Goal: Task Accomplishment & Management: Complete application form

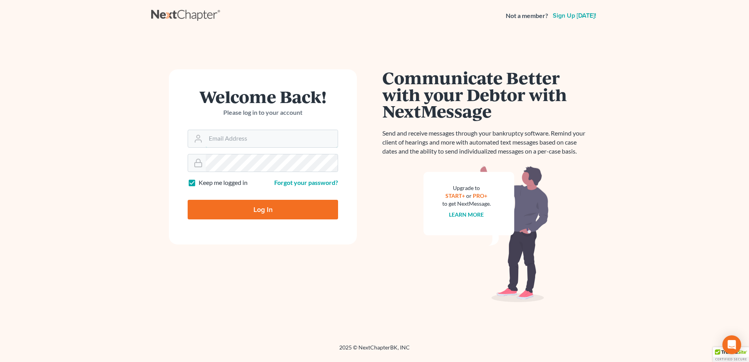
type input "mjones@jonesbankruptcy.com"
click at [249, 210] on input "Log In" at bounding box center [263, 210] width 150 height 20
type input "Thinking..."
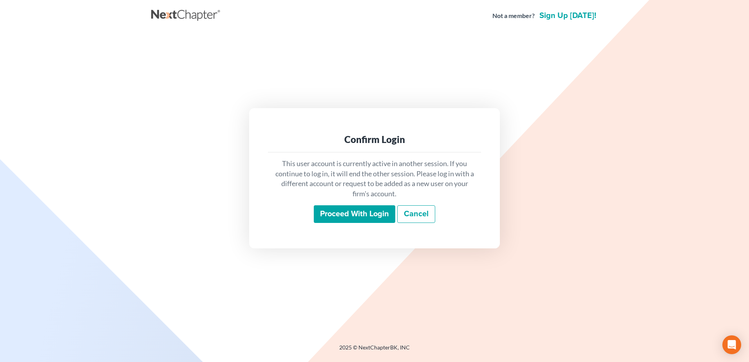
click at [347, 224] on div "This user account is currently active in another session. If you continue to lo…" at bounding box center [374, 190] width 213 height 77
click at [347, 212] on input "Proceed with login" at bounding box center [354, 214] width 81 height 18
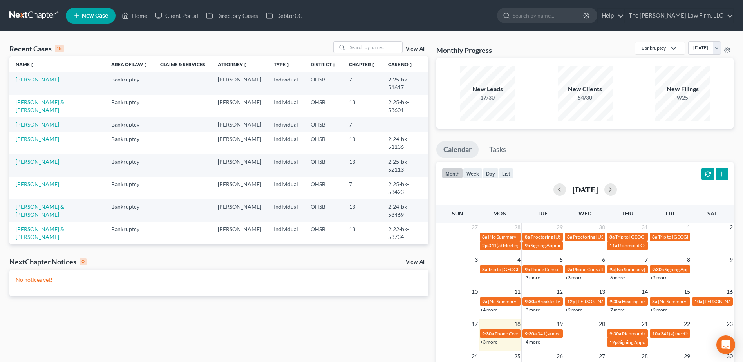
click at [35, 121] on link "[PERSON_NAME]" at bounding box center [37, 124] width 43 height 7
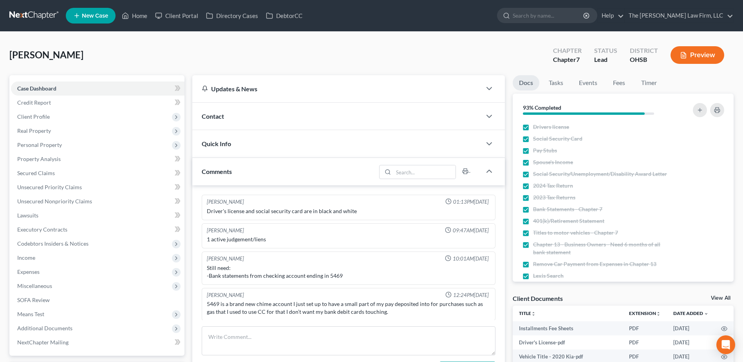
scroll to position [1, 0]
click at [54, 335] on link "NextChapter Mailing" at bounding box center [97, 342] width 173 height 14
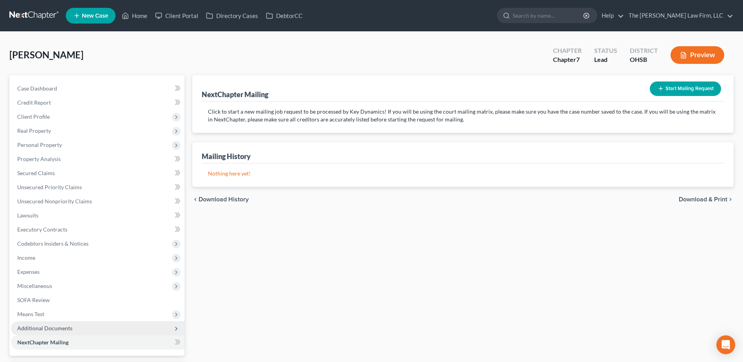
click at [58, 325] on span "Additional Documents" at bounding box center [44, 328] width 55 height 7
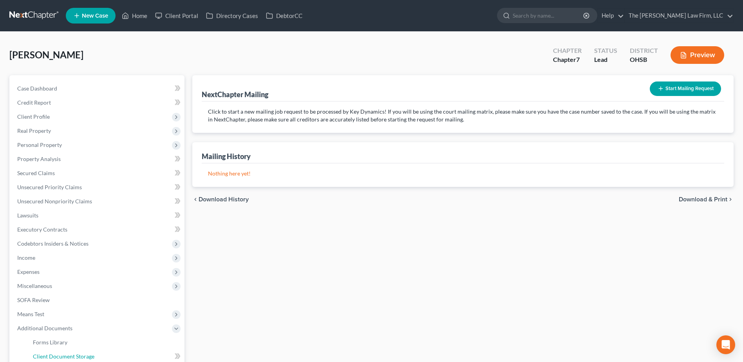
click at [82, 361] on html "Home New Case Client Portal Directory Cases DebtorCC The Jones Law Firm, LLC mj…" at bounding box center [371, 257] width 743 height 515
click at [84, 355] on span "Client Document Storage" at bounding box center [63, 356] width 61 height 7
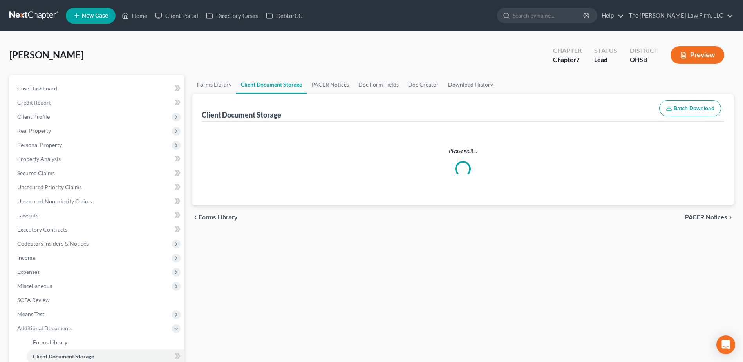
select select "7"
select select "52"
select select "61"
select select "37"
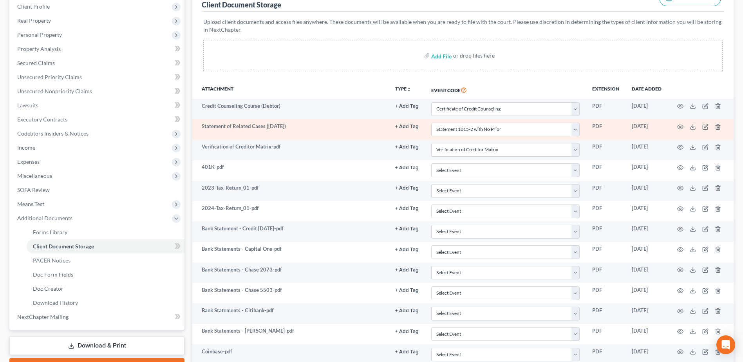
scroll to position [117, 0]
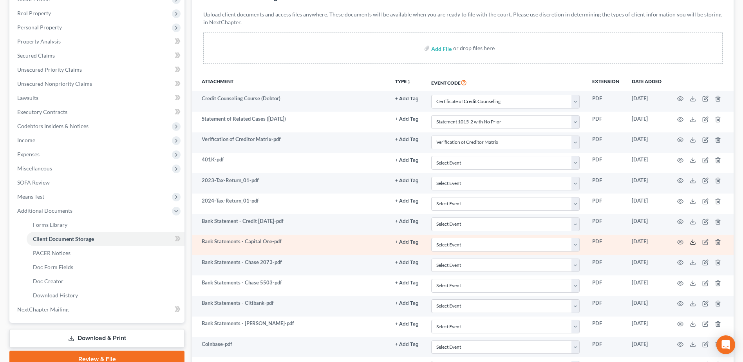
click at [692, 244] on icon at bounding box center [693, 242] width 6 height 6
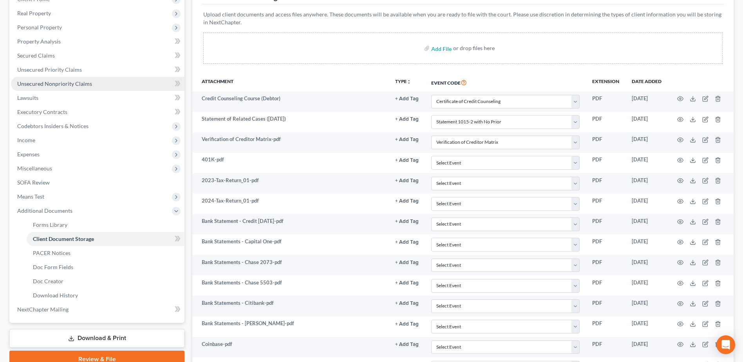
click at [87, 83] on span "Unsecured Nonpriority Claims" at bounding box center [54, 83] width 75 height 7
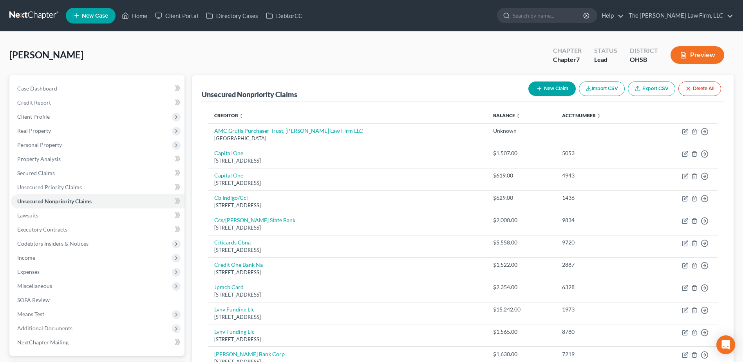
click at [561, 84] on button "New Claim" at bounding box center [551, 88] width 47 height 14
select select "0"
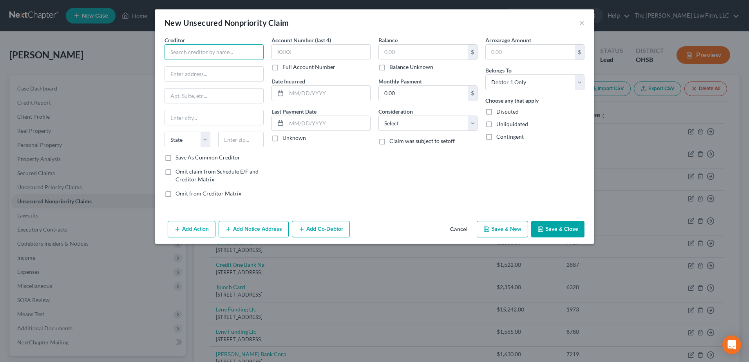
click at [231, 48] on input "text" at bounding box center [213, 52] width 99 height 16
click at [222, 53] on input "Five Lakes" at bounding box center [213, 52] width 99 height 16
type input "Five Lakes Law Group"
click at [195, 75] on input "text" at bounding box center [214, 74] width 98 height 15
type input "3166 N Lincoln Ave."
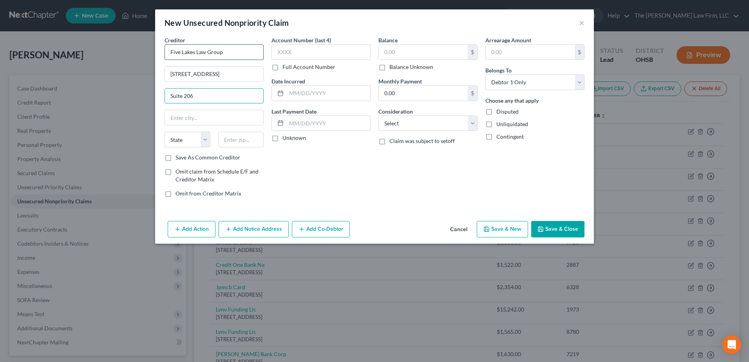
type input "Suite 206"
type input "60657"
type input "Chicago"
select select "14"
drag, startPoint x: 294, startPoint y: 124, endPoint x: 348, endPoint y: 126, distance: 54.5
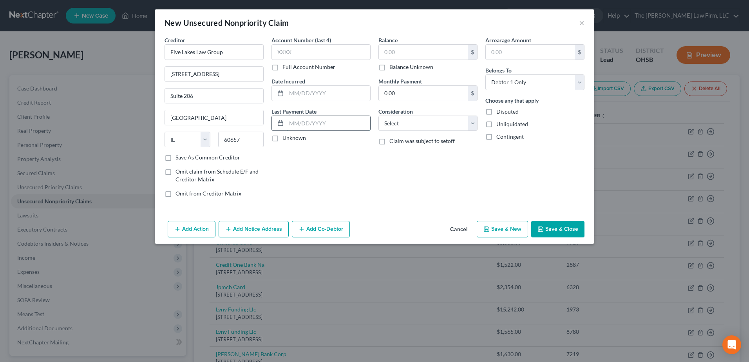
click at [295, 125] on input "text" at bounding box center [328, 123] width 84 height 15
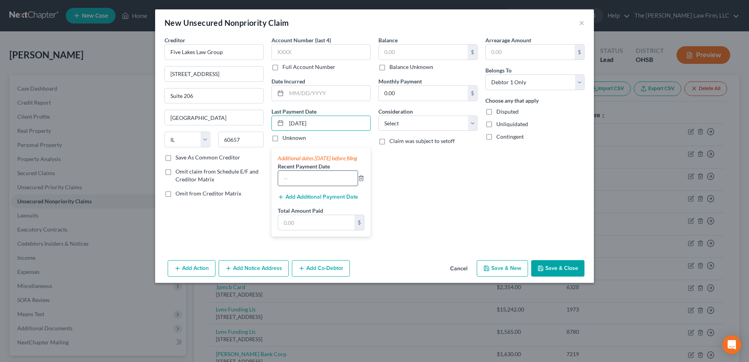
type input "07/15/2025"
click at [297, 182] on input "text" at bounding box center [318, 178] width 80 height 15
type input "07/01/2025"
click at [408, 128] on select "Select Cable / Satellite Services Collection Agency Credit Card Debt Debt Couns…" at bounding box center [427, 124] width 99 height 16
select select "16"
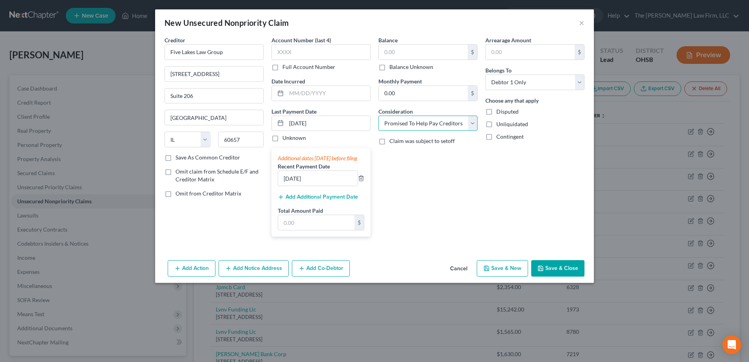
click at [378, 116] on select "Select Cable / Satellite Services Collection Agency Credit Card Debt Debt Couns…" at bounding box center [427, 124] width 99 height 16
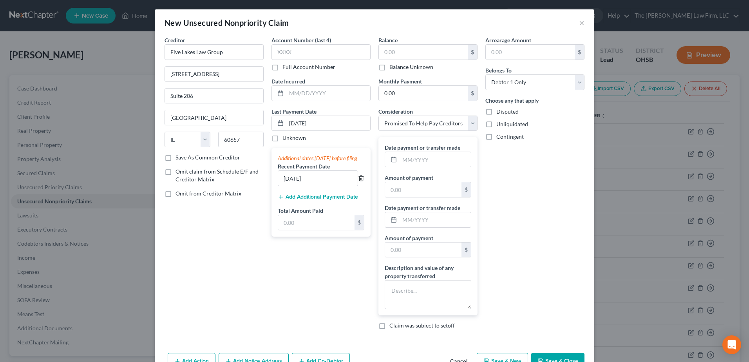
click at [358, 181] on icon "button" at bounding box center [361, 178] width 6 height 6
click at [426, 157] on input "text" at bounding box center [434, 159] width 71 height 15
type input "07/15/2025"
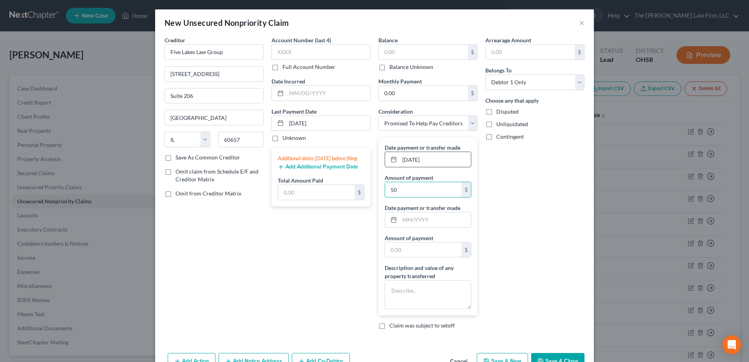
type input "5"
type input "508.44"
click at [424, 292] on textarea at bounding box center [428, 294] width 87 height 29
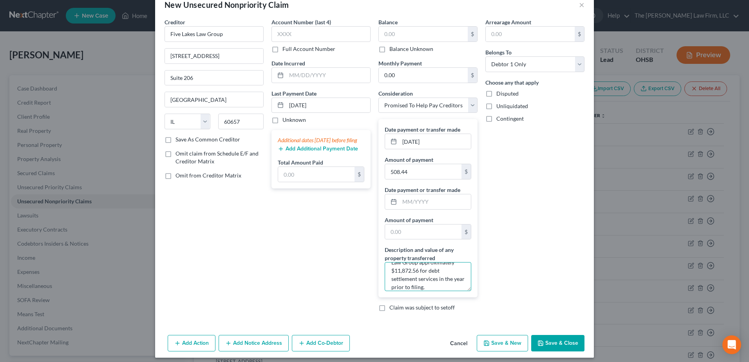
scroll to position [23, 0]
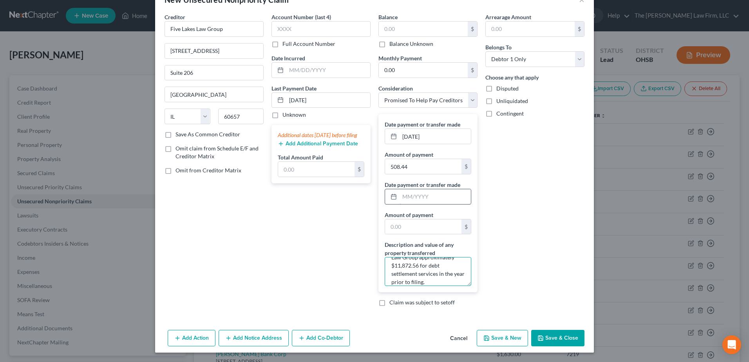
type textarea "The debtor paid Five Lakes Law Group approximately $11,872.56 for debt settleme…"
click at [436, 202] on input "text" at bounding box center [434, 196] width 71 height 15
type input "07/01/2025"
type input "508.44"
click at [282, 116] on label "Unknown" at bounding box center [293, 115] width 23 height 8
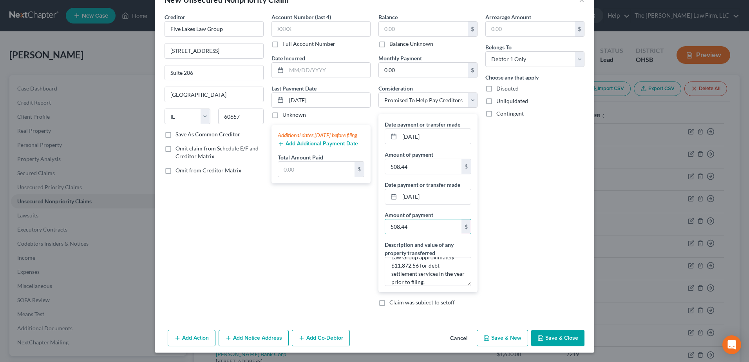
click at [286, 116] on input "Unknown" at bounding box center [288, 113] width 5 height 5
checkbox input "true"
click at [550, 332] on button "Save & Close" at bounding box center [557, 338] width 53 height 16
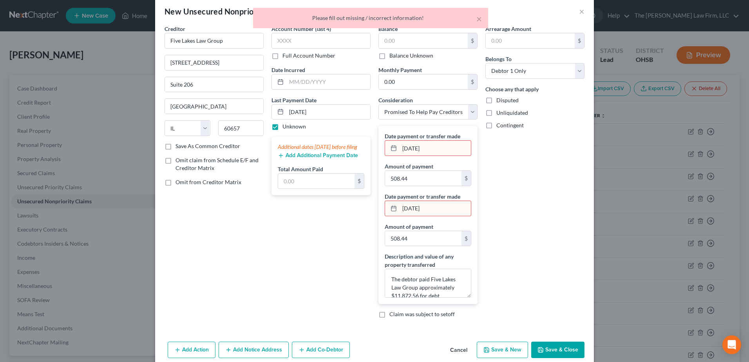
scroll to position [0, 0]
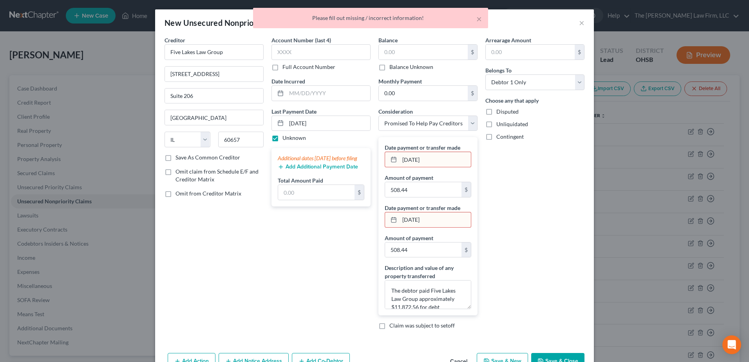
click at [414, 157] on input "07/15/2025" at bounding box center [434, 159] width 71 height 15
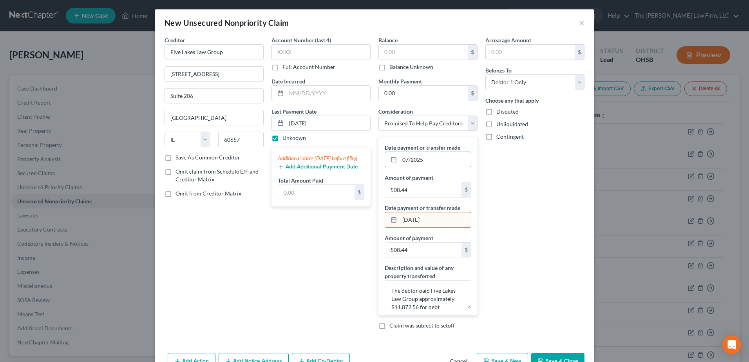
type input "07/2025"
drag, startPoint x: 433, startPoint y: 218, endPoint x: 354, endPoint y: 212, distance: 79.0
click at [357, 214] on div "Creditor * Five Lakes Law Group 3166 N Lincoln Ave. Suite 206 Chicago State AL …" at bounding box center [375, 186] width 428 height 300
type input "06/2025"
click at [410, 190] on input "508.44" at bounding box center [423, 189] width 76 height 15
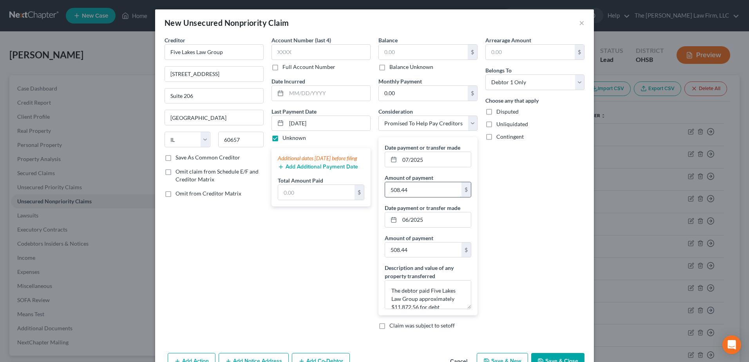
click at [410, 190] on input "508.44" at bounding box center [423, 189] width 76 height 15
type input "1,016.88"
click at [419, 248] on input "508.44" at bounding box center [423, 249] width 76 height 15
type input "986.88"
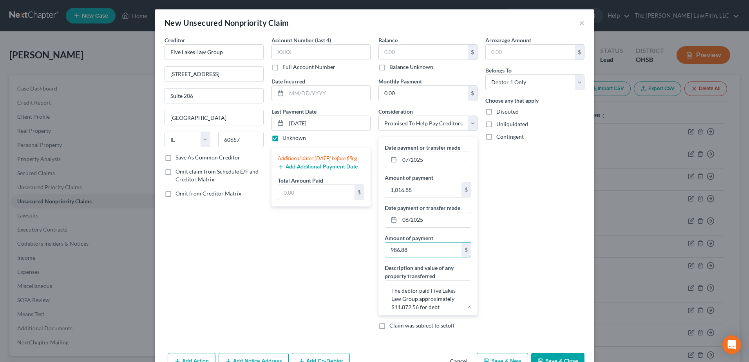
click at [552, 355] on button "Save & Close" at bounding box center [557, 361] width 53 height 16
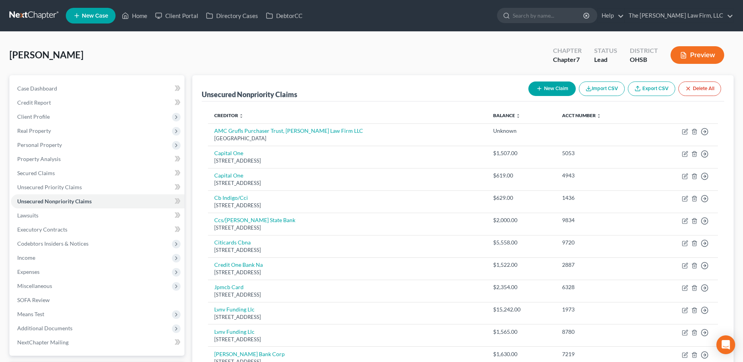
click at [696, 50] on button "Preview" at bounding box center [697, 55] width 54 height 18
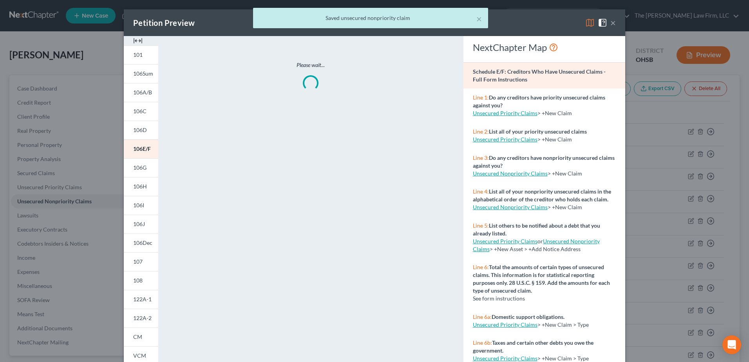
click at [587, 21] on div "× Saved unsecured nonpriority claim" at bounding box center [370, 20] width 749 height 24
drag, startPoint x: 477, startPoint y: 18, endPoint x: 488, endPoint y: 20, distance: 10.8
click at [478, 18] on button "×" at bounding box center [478, 18] width 5 height 9
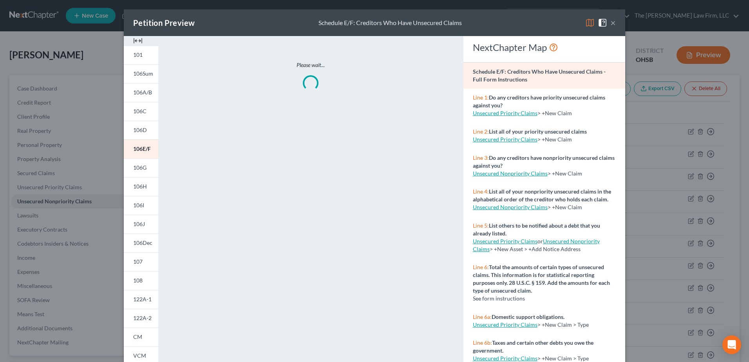
click at [587, 19] on img at bounding box center [589, 22] width 9 height 9
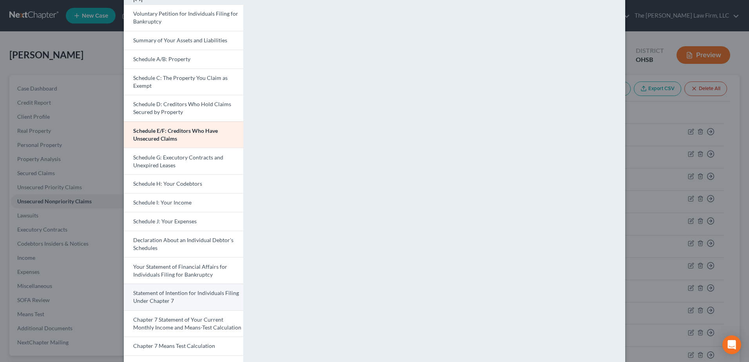
scroll to position [60, 0]
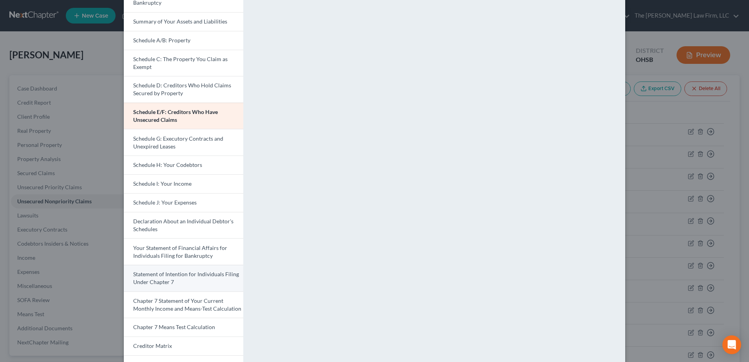
click at [190, 278] on link "Statement of Intention for Individuals Filing Under Chapter 7" at bounding box center [183, 278] width 119 height 27
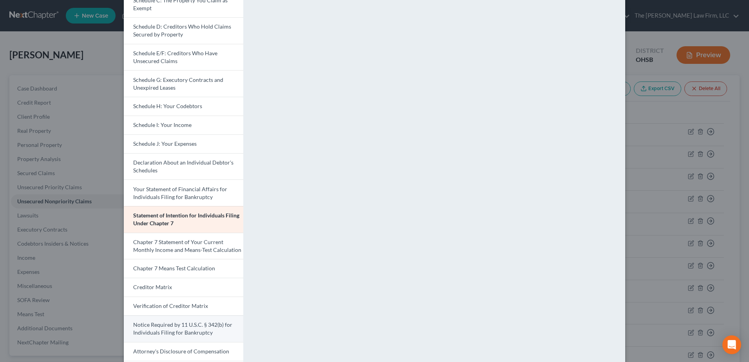
scroll to position [177, 0]
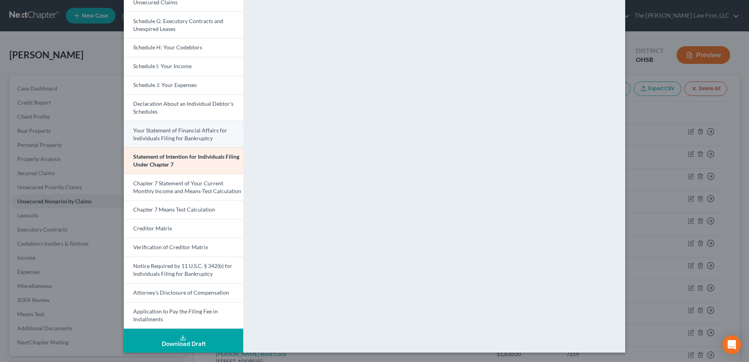
click at [178, 131] on span "Your Statement of Financial Affairs for Individuals Filing for Bankruptcy" at bounding box center [180, 134] width 94 height 14
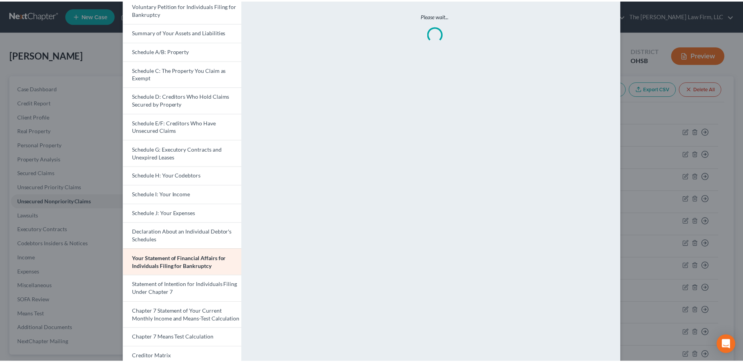
scroll to position [0, 0]
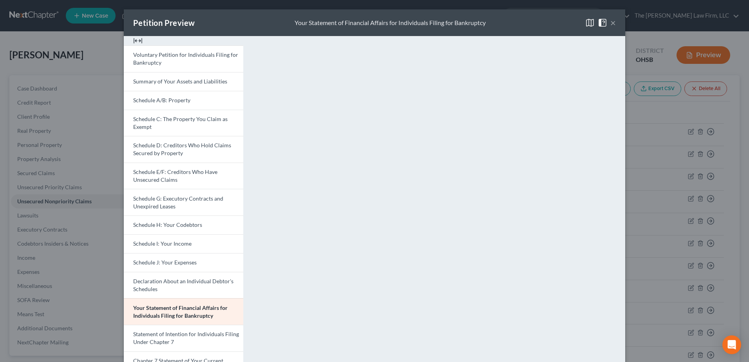
drag, startPoint x: 609, startPoint y: 19, endPoint x: 538, endPoint y: 9, distance: 71.6
click at [610, 19] on button "×" at bounding box center [612, 22] width 5 height 9
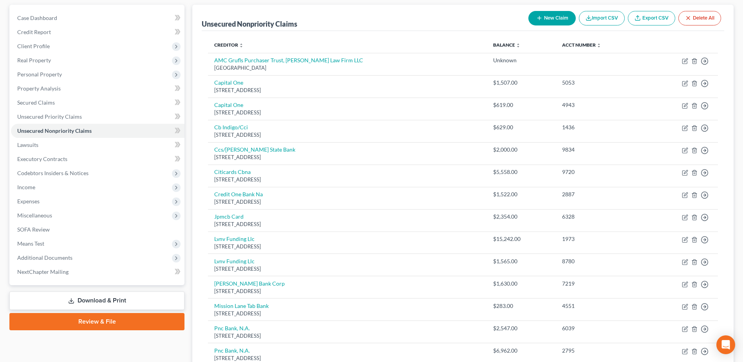
scroll to position [196, 0]
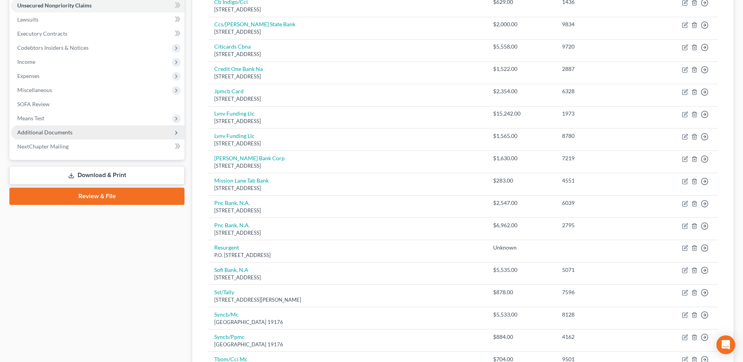
click at [65, 129] on span "Additional Documents" at bounding box center [44, 132] width 55 height 7
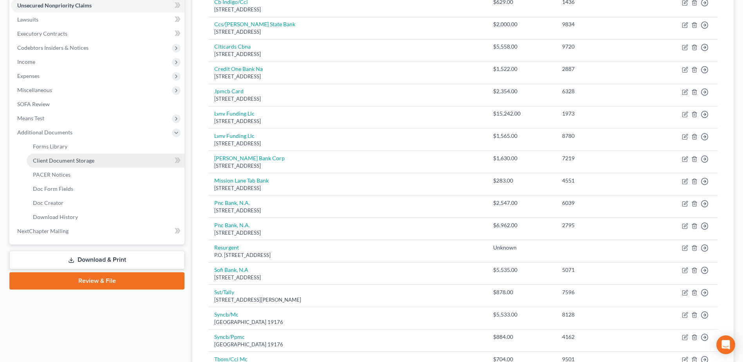
click at [77, 158] on span "Client Document Storage" at bounding box center [63, 160] width 61 height 7
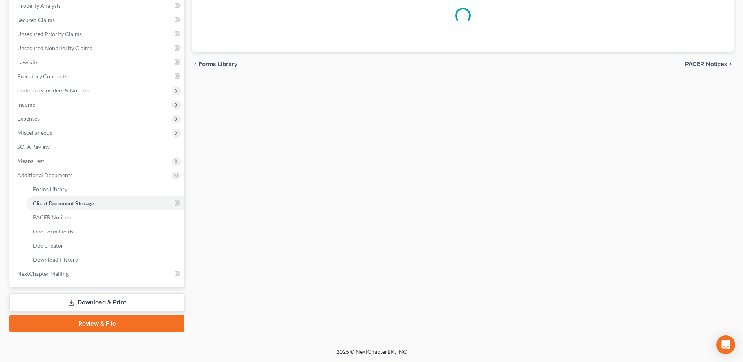
scroll to position [124, 0]
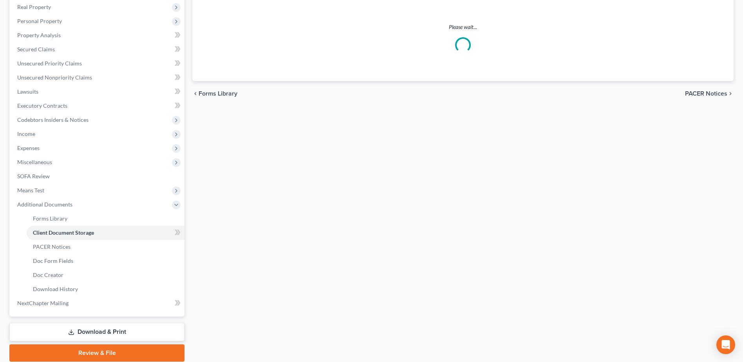
select select "7"
select select "52"
select select "61"
select select "37"
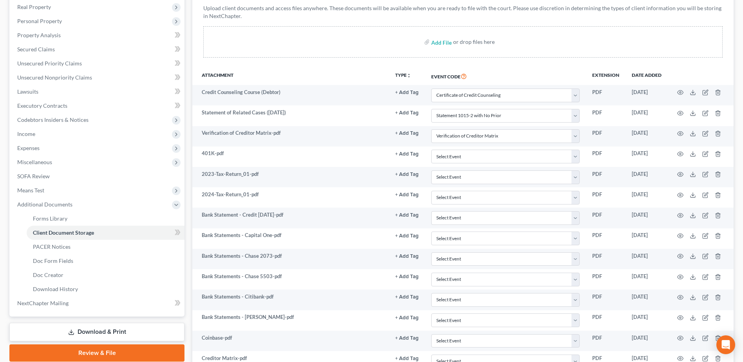
scroll to position [0, 0]
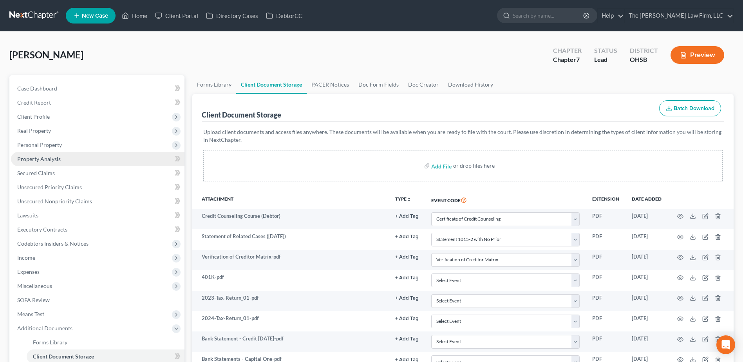
click at [43, 155] on span "Property Analysis" at bounding box center [38, 158] width 43 height 7
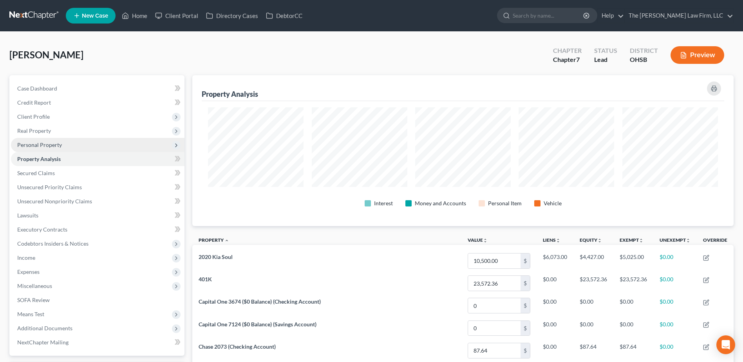
click at [43, 143] on span "Personal Property" at bounding box center [39, 144] width 45 height 7
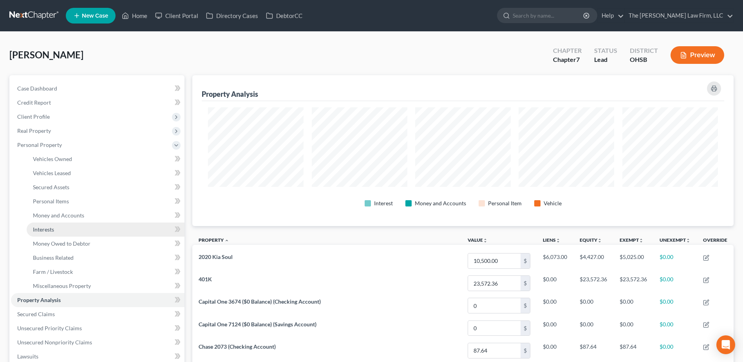
click at [50, 223] on link "Interests" at bounding box center [106, 229] width 158 height 14
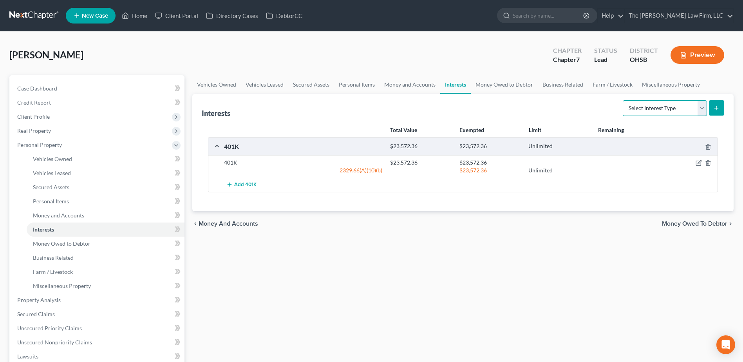
click at [672, 113] on select "Select Interest Type 401K Annuity Bond Education IRA Government Bond Government…" at bounding box center [665, 108] width 84 height 16
select select "term_life_insurance"
click at [623, 100] on select "Select Interest Type 401K Annuity Bond Education IRA Government Bond Government…" at bounding box center [665, 108] width 84 height 16
click at [714, 105] on icon "submit" at bounding box center [716, 108] width 6 height 6
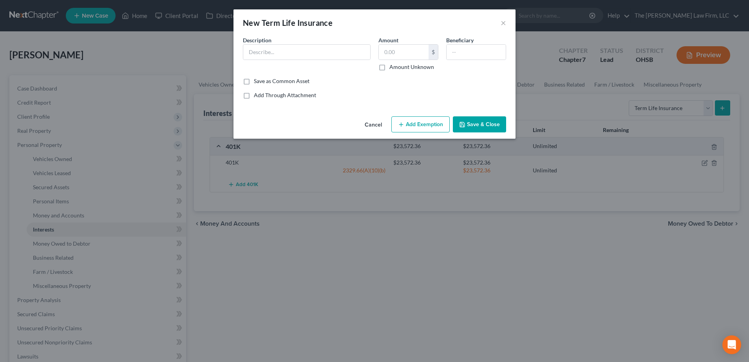
click at [316, 60] on div "Description *" at bounding box center [307, 53] width 136 height 35
click at [315, 54] on input "text" at bounding box center [306, 52] width 127 height 15
type input "Term life insurance through employer (no cash value)"
click at [484, 126] on button "Save & Close" at bounding box center [479, 124] width 53 height 16
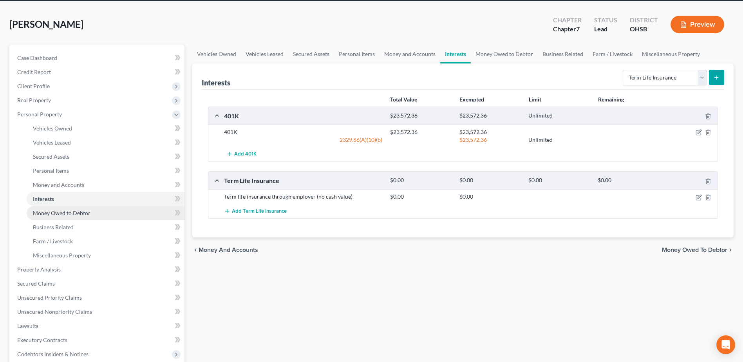
scroll to position [210, 0]
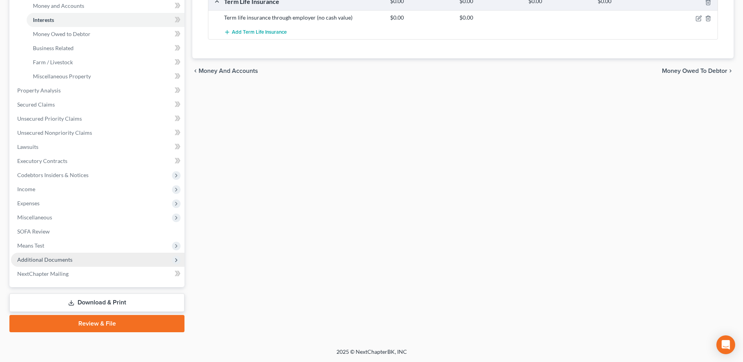
click at [61, 253] on span "Additional Documents" at bounding box center [97, 260] width 173 height 14
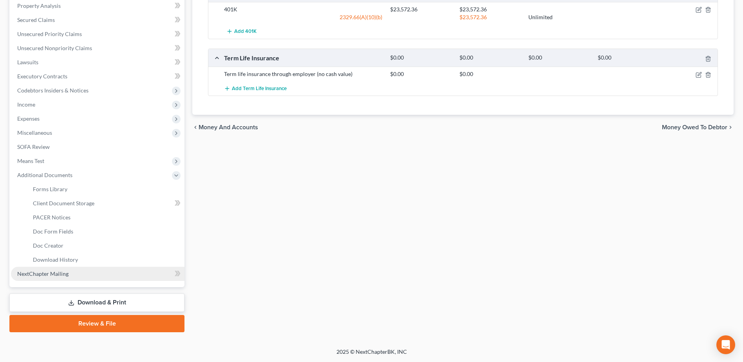
scroll to position [153, 0]
click at [70, 204] on span "Client Document Storage" at bounding box center [63, 203] width 61 height 7
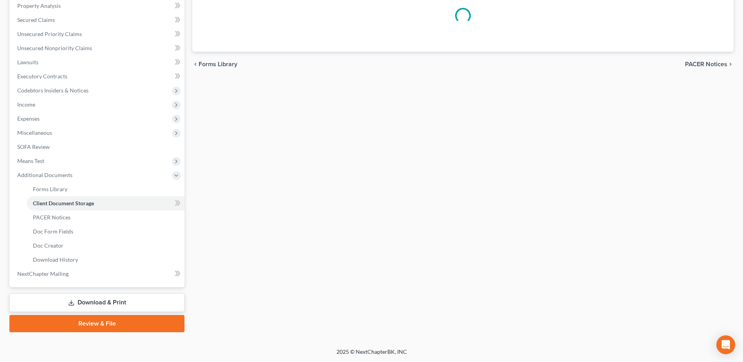
select select "7"
select select "52"
select select "61"
select select "37"
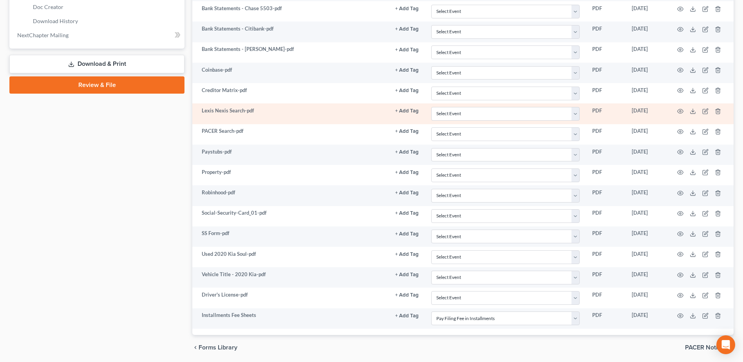
scroll to position [419, 0]
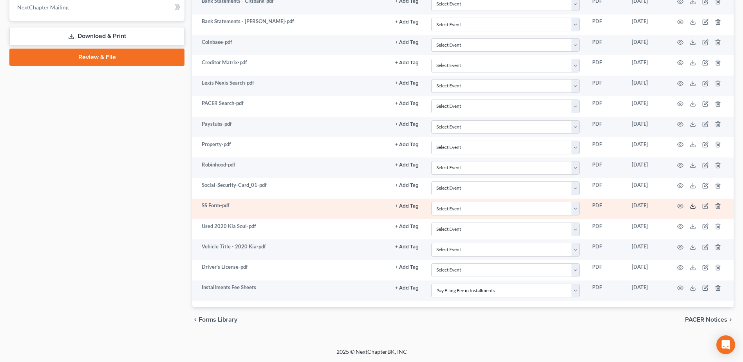
click at [691, 208] on icon at bounding box center [693, 206] width 6 height 6
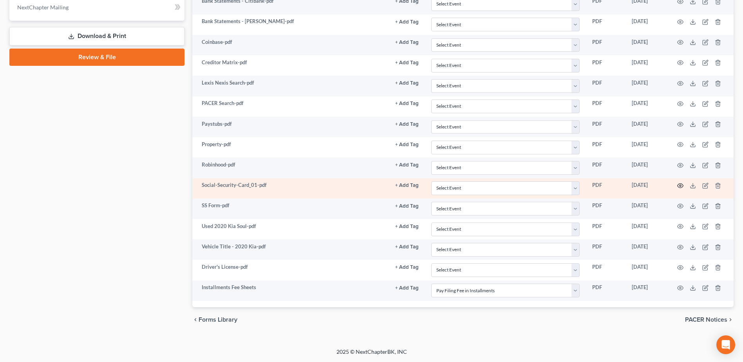
click at [678, 186] on icon "button" at bounding box center [680, 186] width 6 height 6
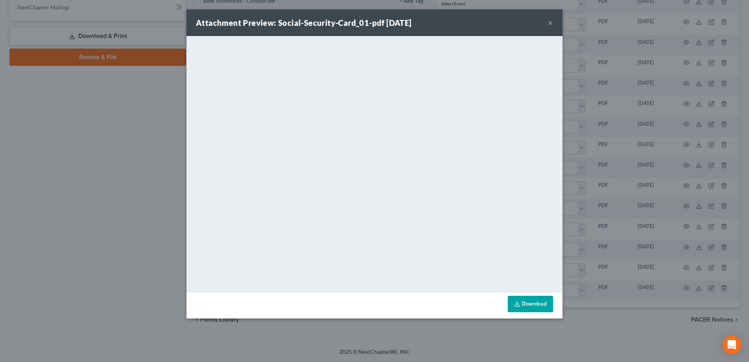
click at [550, 22] on button "×" at bounding box center [550, 22] width 5 height 9
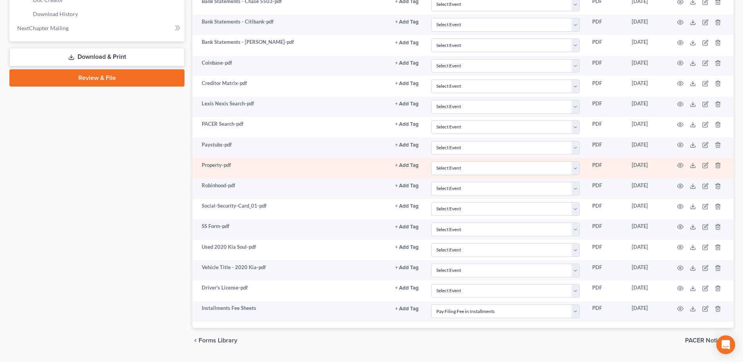
scroll to position [380, 0]
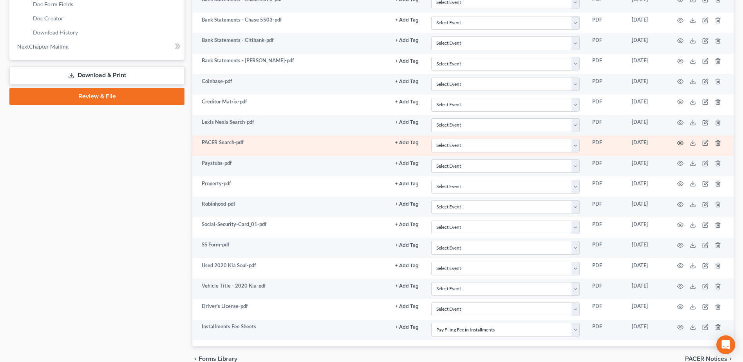
click at [679, 144] on icon "button" at bounding box center [680, 143] width 6 height 6
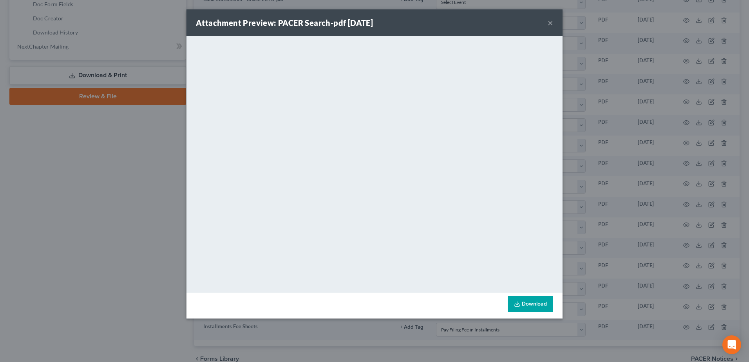
click at [552, 20] on div "Attachment Preview: PACER Search-pdf 08/15/2025 ×" at bounding box center [374, 22] width 376 height 27
click at [551, 20] on button "×" at bounding box center [550, 22] width 5 height 9
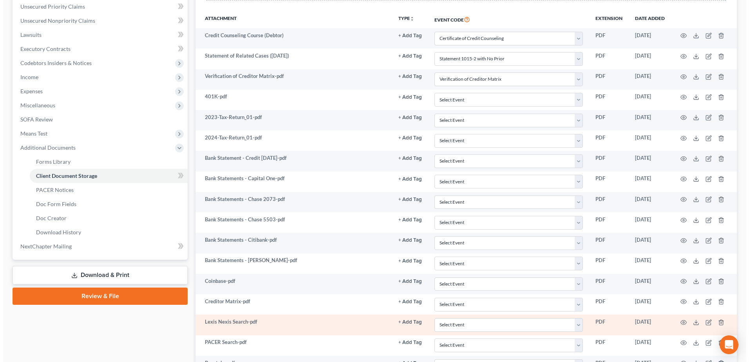
scroll to position [224, 0]
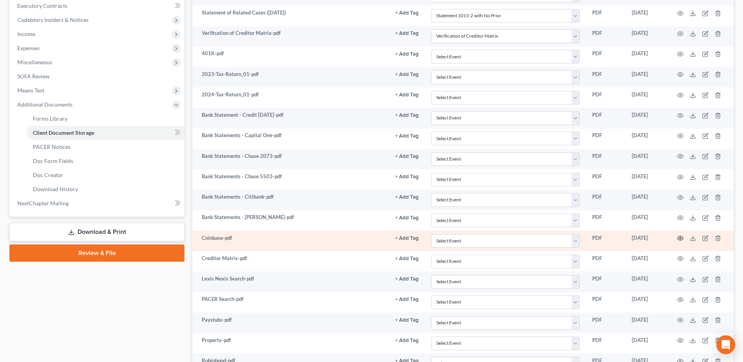
click at [678, 237] on icon "button" at bounding box center [680, 238] width 6 height 6
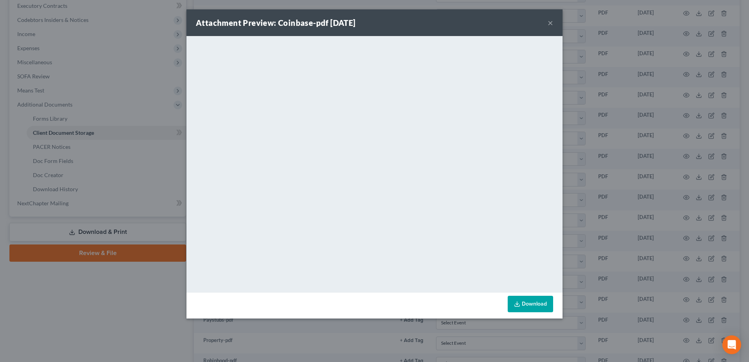
click at [551, 21] on button "×" at bounding box center [550, 22] width 5 height 9
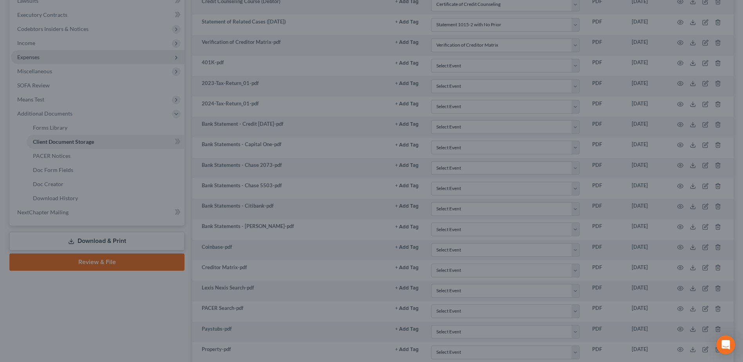
scroll to position [67, 0]
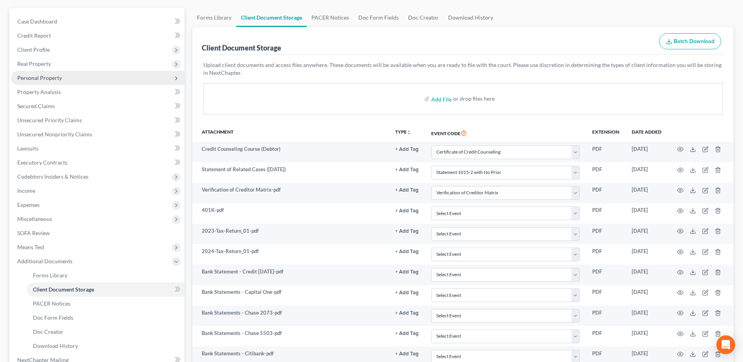
click at [48, 73] on span "Personal Property" at bounding box center [97, 78] width 173 height 14
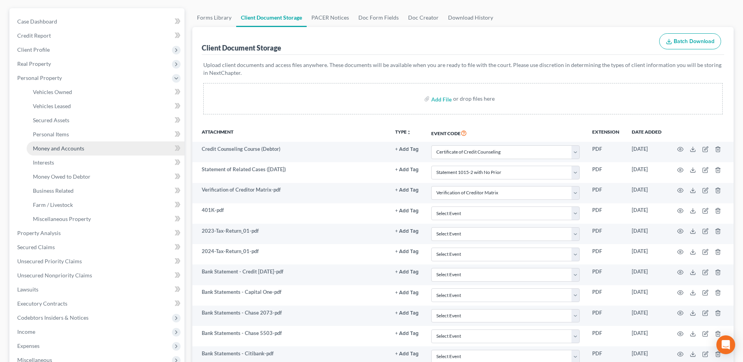
click at [65, 146] on span "Money and Accounts" at bounding box center [58, 148] width 51 height 7
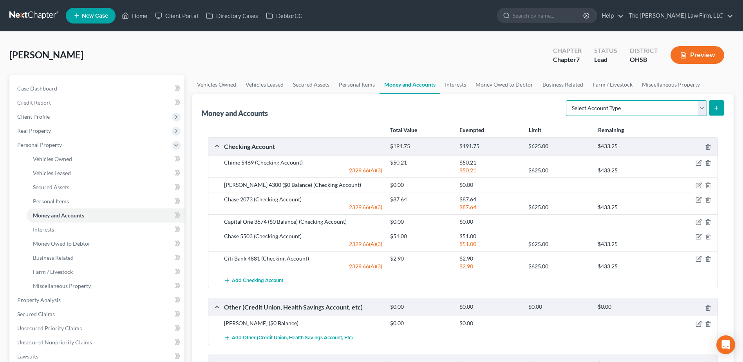
click at [631, 109] on select "Select Account Type Brokerage Cash on Hand Certificates of Deposit Checking Acc…" at bounding box center [636, 108] width 141 height 16
select select "other"
click at [567, 100] on select "Select Account Type Brokerage Cash on Hand Certificates of Deposit Checking Acc…" at bounding box center [636, 108] width 141 height 16
click at [713, 106] on button "submit" at bounding box center [716, 107] width 15 height 15
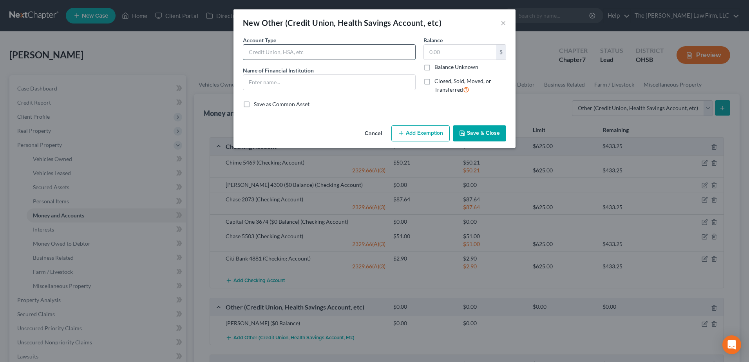
click at [319, 56] on input "text" at bounding box center [329, 52] width 172 height 15
click at [319, 55] on input "Coinbase ($0 Balance)" at bounding box center [329, 52] width 172 height 15
type input "Coinbase ($0 Balance)"
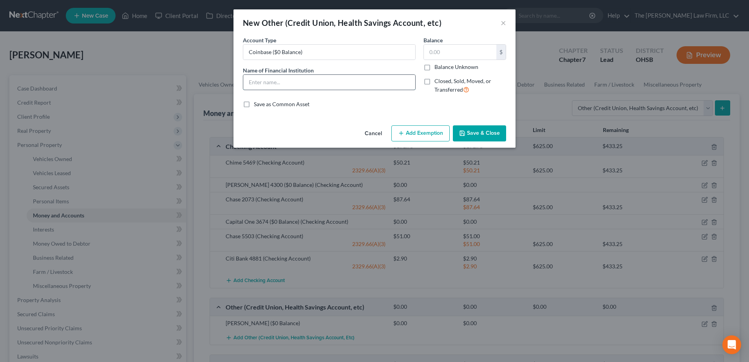
click at [309, 80] on input "text" at bounding box center [329, 82] width 172 height 15
paste input "Coinbase ($0 Balance)"
type input "Coinbase ($0 Balance)"
click at [479, 134] on button "Save & Close" at bounding box center [479, 133] width 53 height 16
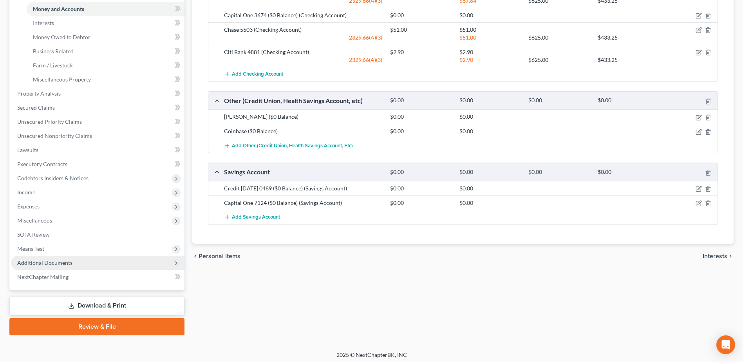
scroll to position [210, 0]
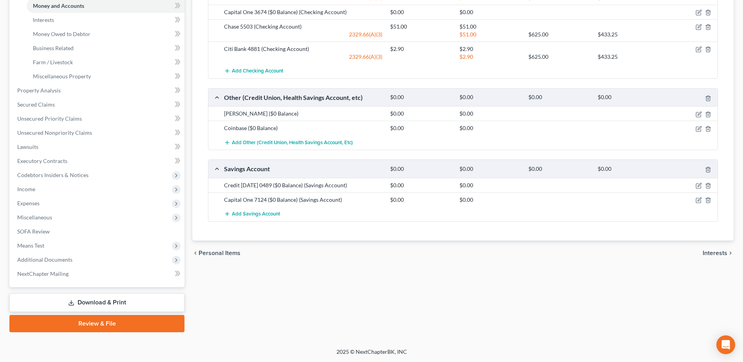
click at [112, 323] on link "Review & File" at bounding box center [96, 323] width 175 height 17
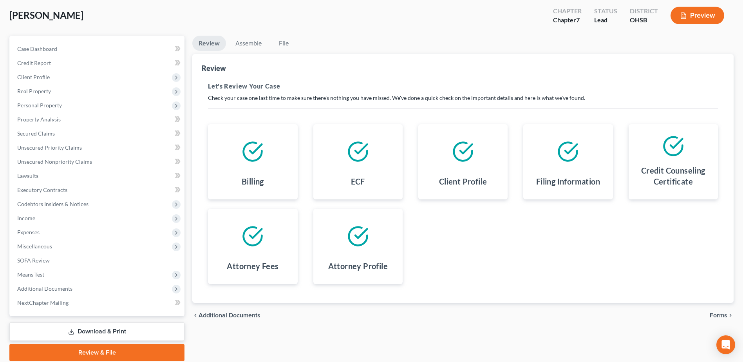
scroll to position [69, 0]
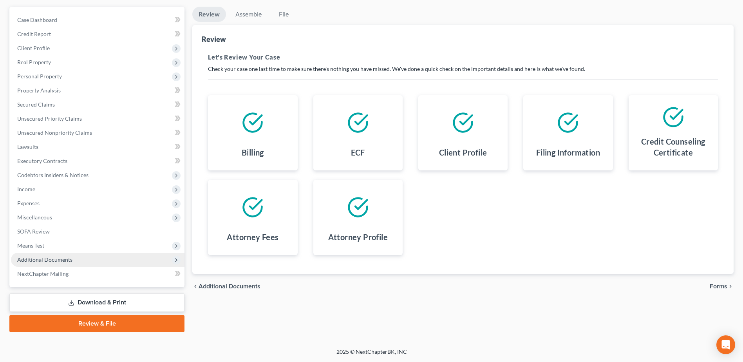
click at [31, 260] on span "Additional Documents" at bounding box center [44, 259] width 55 height 7
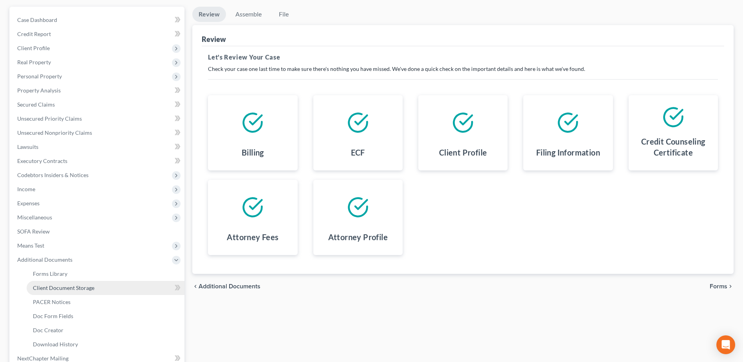
click at [75, 284] on span "Client Document Storage" at bounding box center [63, 287] width 61 height 7
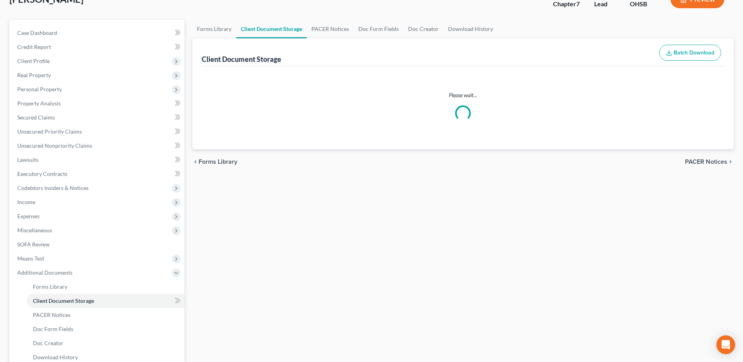
scroll to position [31, 0]
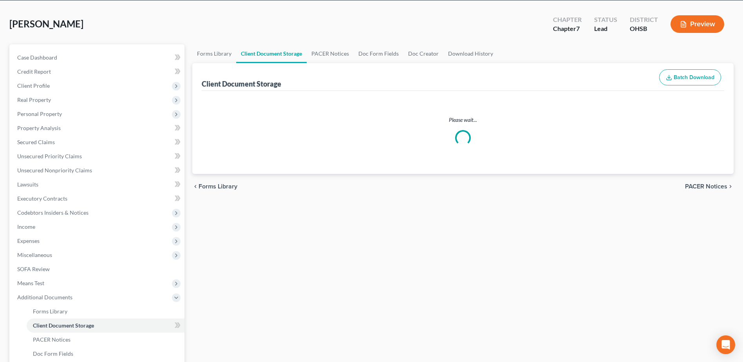
select select "7"
select select "52"
select select "61"
select select "37"
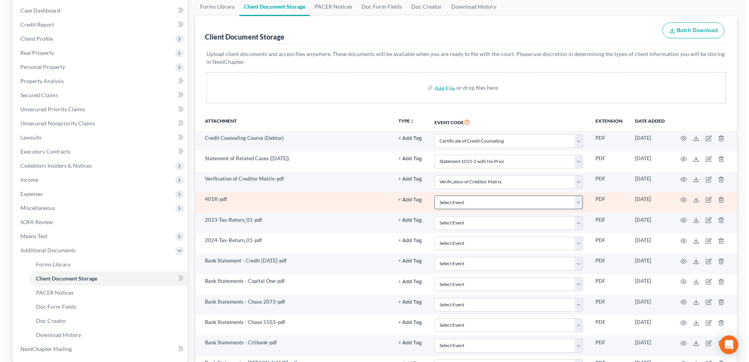
scroll to position [78, 0]
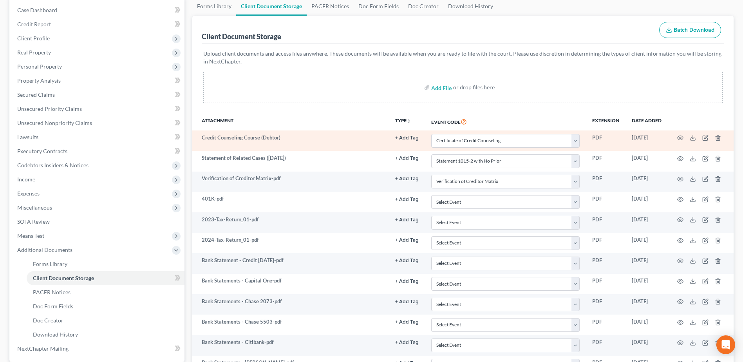
click at [684, 137] on td at bounding box center [701, 140] width 66 height 20
click at [680, 137] on icon "button" at bounding box center [680, 138] width 6 height 6
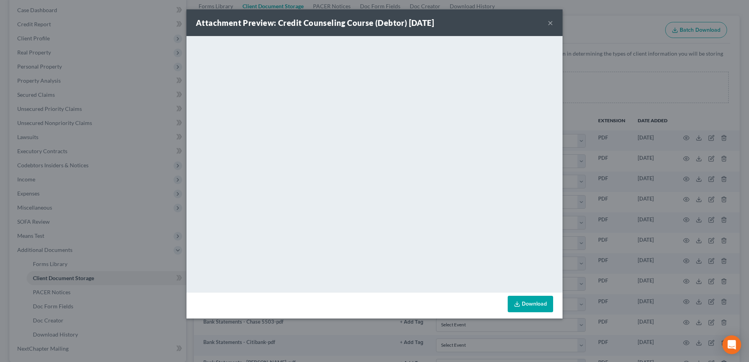
click at [551, 22] on button "×" at bounding box center [550, 22] width 5 height 9
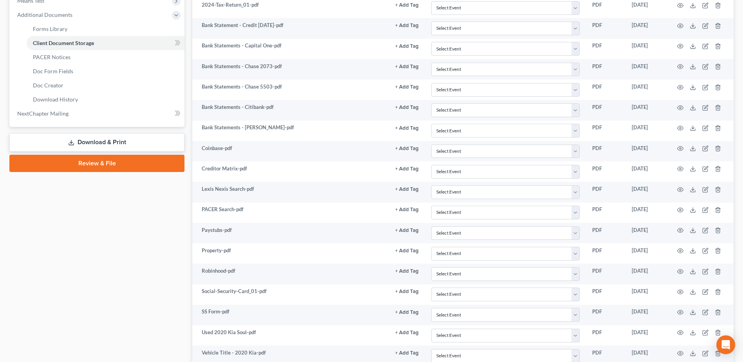
click at [120, 162] on link "Review & File" at bounding box center [96, 163] width 175 height 17
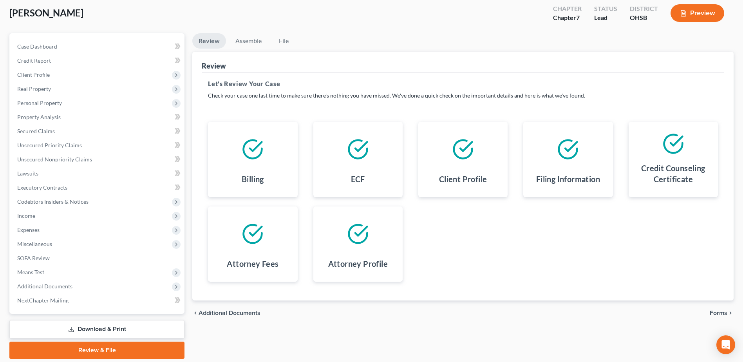
scroll to position [69, 0]
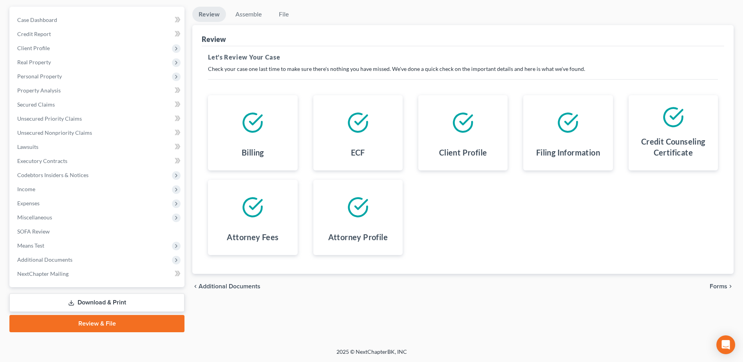
click at [723, 289] on span "Forms" at bounding box center [719, 286] width 18 height 6
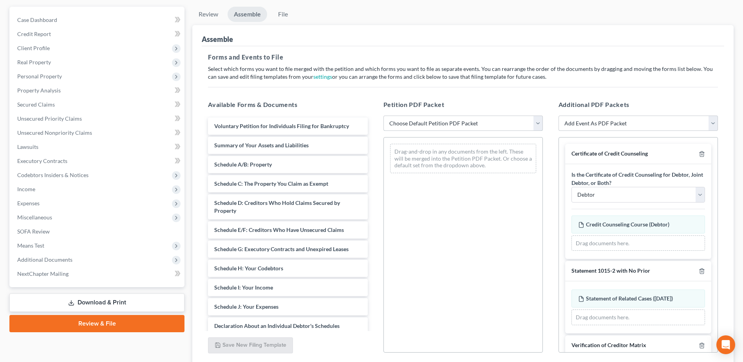
click at [484, 123] on select "Choose Default Petition PDF Packet Emergency Filing (Voluntary Petition and Cre…" at bounding box center [462, 124] width 159 height 16
select select "1"
click at [383, 116] on select "Choose Default Petition PDF Packet Emergency Filing (Voluntary Petition and Cre…" at bounding box center [462, 124] width 159 height 16
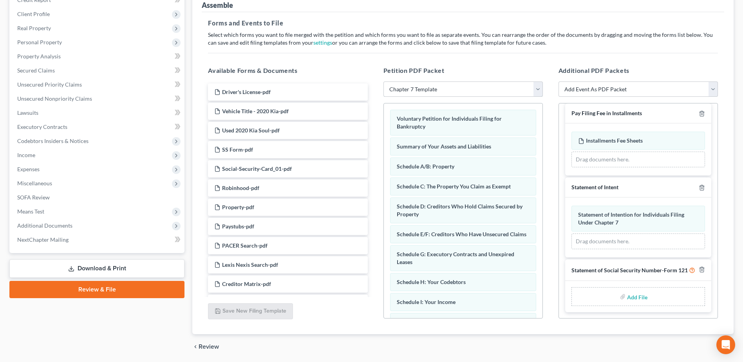
scroll to position [130, 0]
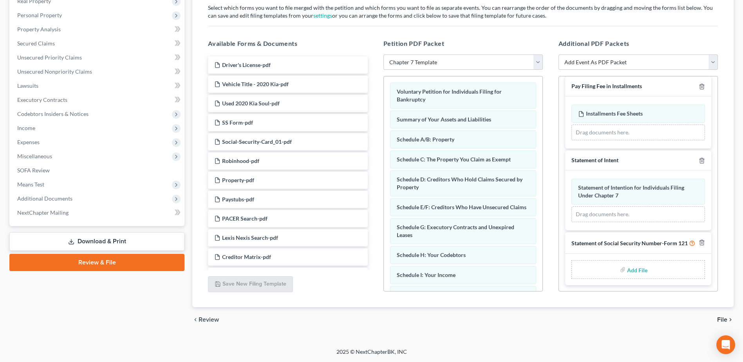
click at [632, 268] on input "file" at bounding box center [636, 269] width 19 height 14
type input "C:\fakepath\SS Form.pdf"
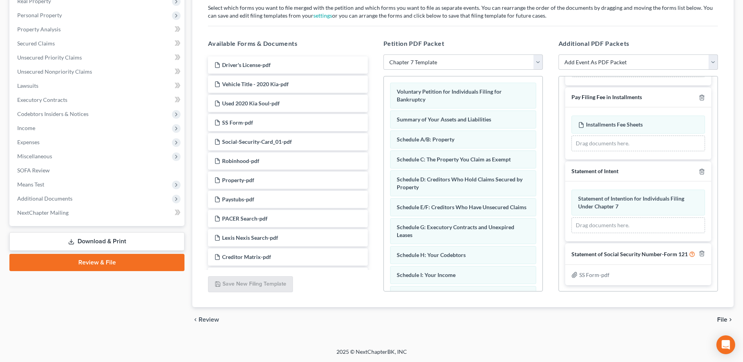
click at [725, 317] on span "File" at bounding box center [722, 319] width 10 height 6
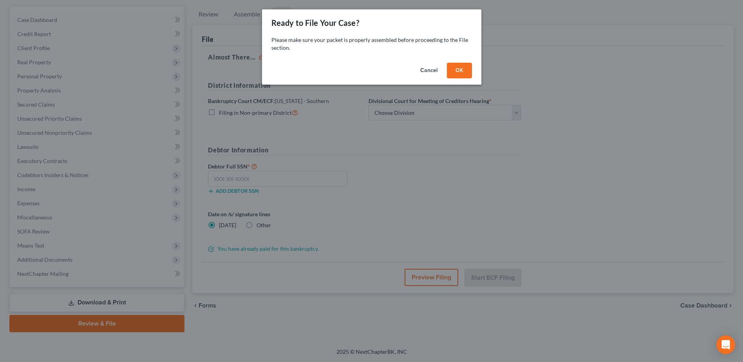
scroll to position [69, 0]
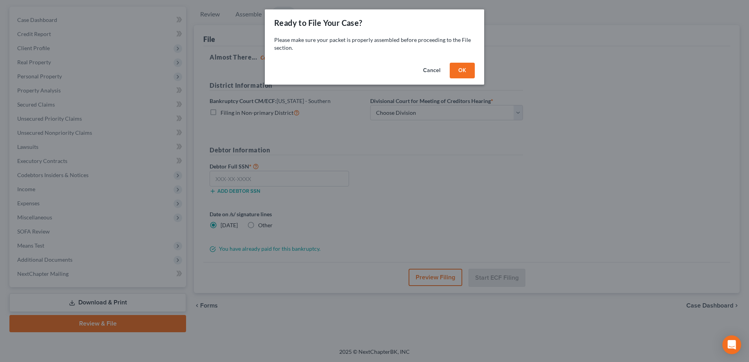
click at [472, 71] on button "OK" at bounding box center [462, 71] width 25 height 16
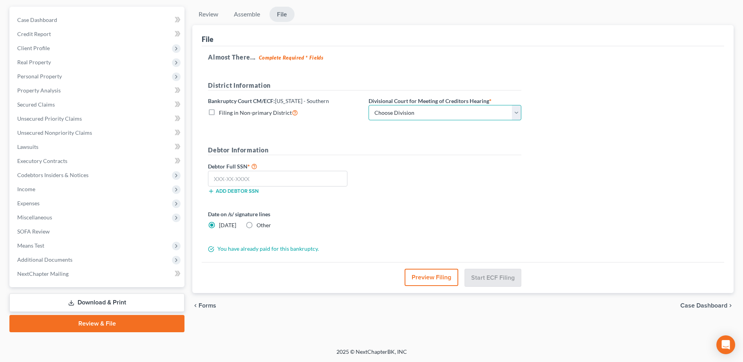
click at [402, 112] on select "Choose Division Cincinnati Columbus Dayton" at bounding box center [445, 113] width 153 height 16
select select "1"
click at [369, 105] on select "Choose Division Cincinnati Columbus Dayton" at bounding box center [445, 113] width 153 height 16
click at [219, 177] on input "text" at bounding box center [277, 179] width 139 height 16
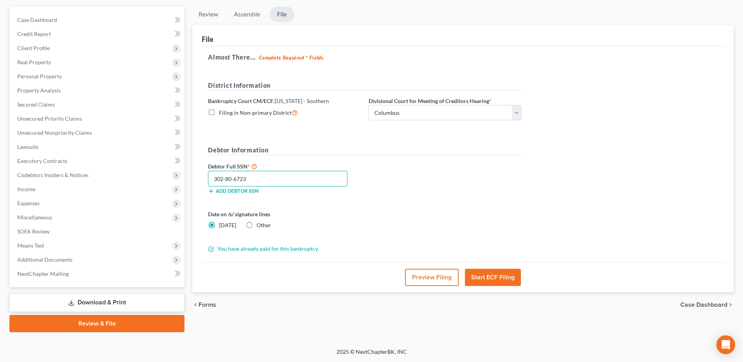
type input "302-80-6723"
click at [409, 278] on button "Preview Filing" at bounding box center [432, 277] width 54 height 17
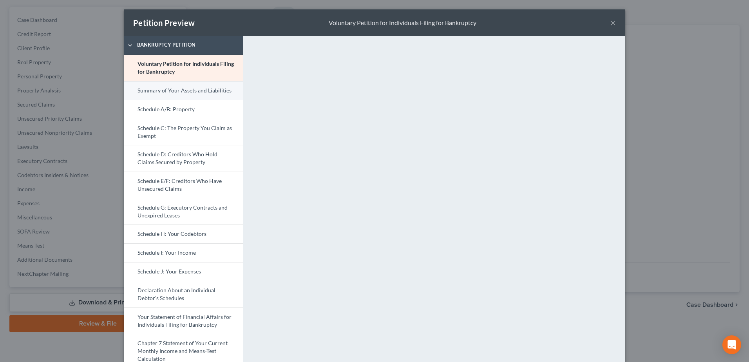
click at [175, 89] on link "Summary of Your Assets and Liabilities" at bounding box center [183, 90] width 119 height 19
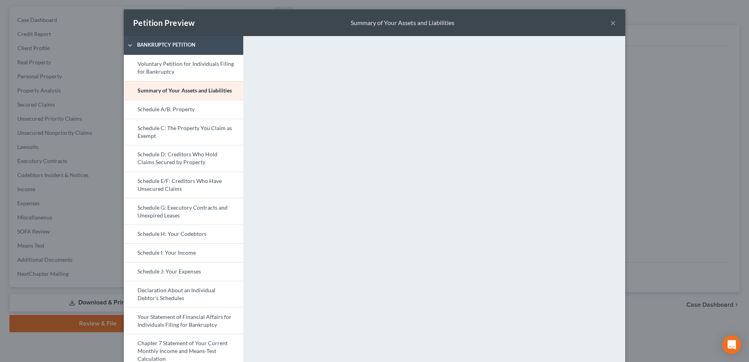
click at [611, 22] on button "×" at bounding box center [612, 22] width 5 height 9
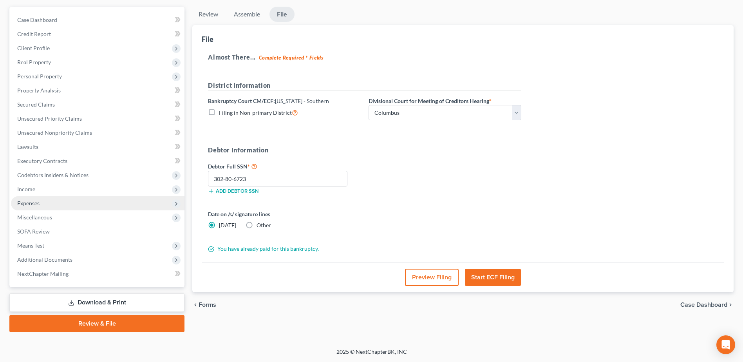
click at [27, 200] on span "Expenses" at bounding box center [28, 203] width 22 height 7
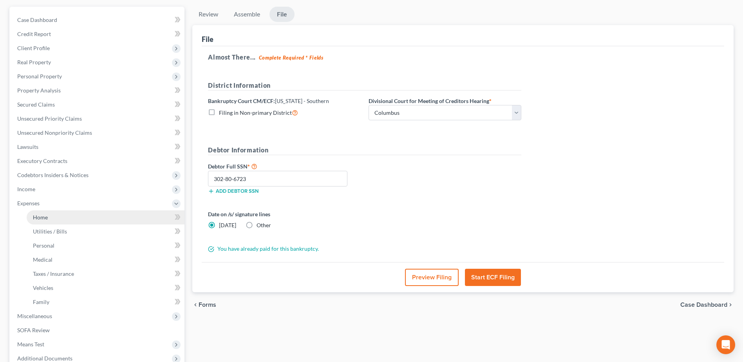
click at [53, 217] on link "Home" at bounding box center [106, 217] width 158 height 14
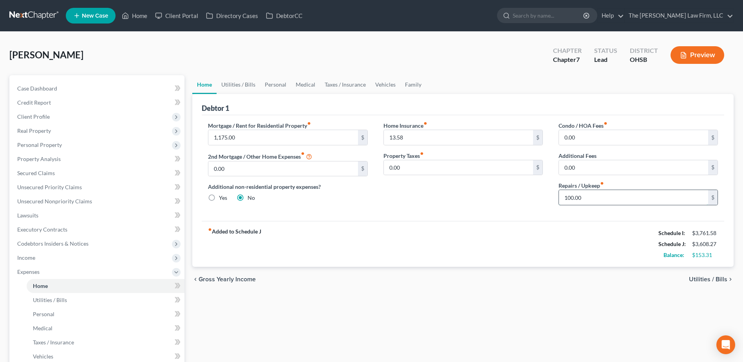
click at [592, 198] on input "100.00" at bounding box center [633, 197] width 149 height 15
click at [265, 139] on input "1,175.00" at bounding box center [282, 137] width 149 height 15
click at [243, 139] on input "1,275.00" at bounding box center [282, 137] width 149 height 15
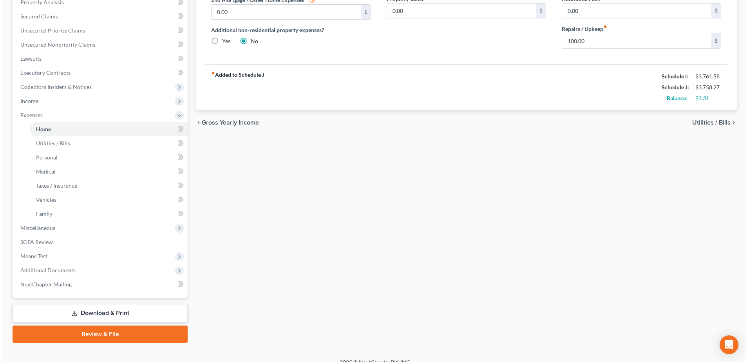
scroll to position [167, 0]
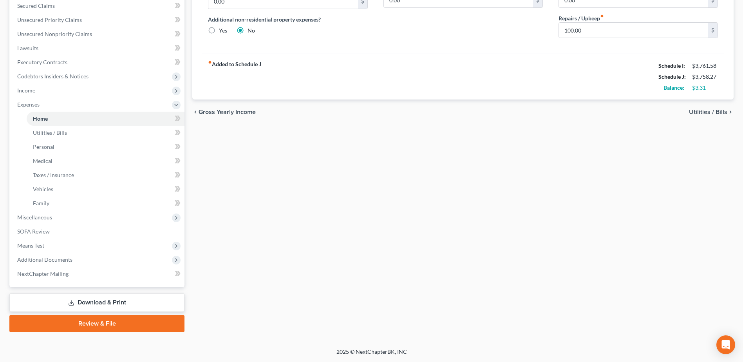
type input "1,325.00"
click at [87, 319] on link "Review & File" at bounding box center [96, 323] width 175 height 17
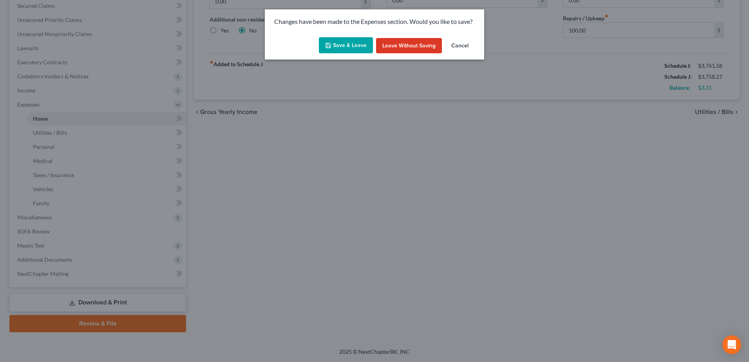
click at [359, 47] on button "Save & Leave" at bounding box center [346, 45] width 54 height 16
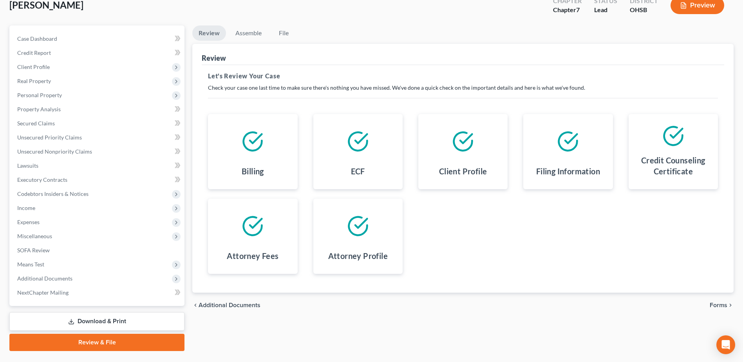
scroll to position [69, 0]
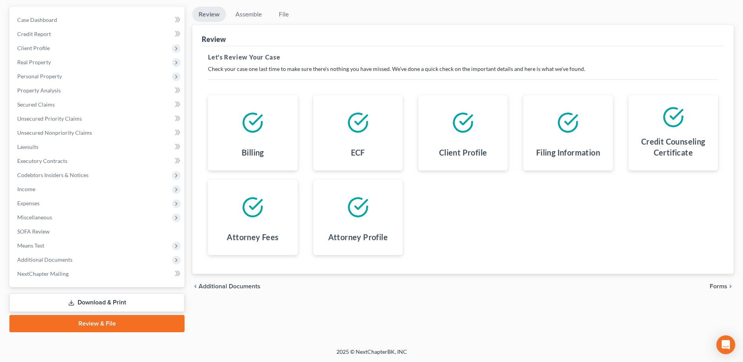
click at [713, 283] on span "Forms" at bounding box center [719, 286] width 18 height 6
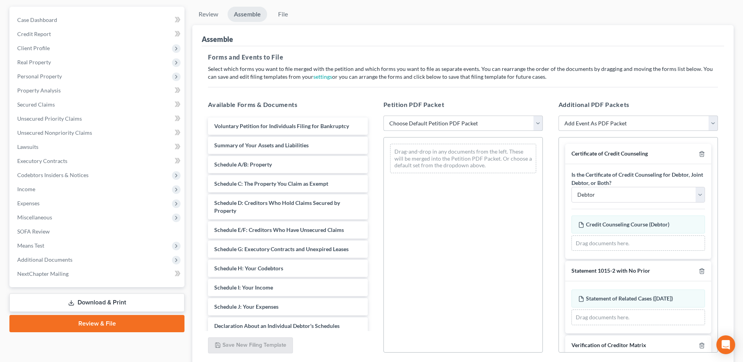
click at [467, 128] on select "Choose Default Petition PDF Packet Emergency Filing (Voluntary Petition and Cre…" at bounding box center [462, 124] width 159 height 16
select select "1"
click at [383, 116] on select "Choose Default Petition PDF Packet Emergency Filing (Voluntary Petition and Cre…" at bounding box center [462, 124] width 159 height 16
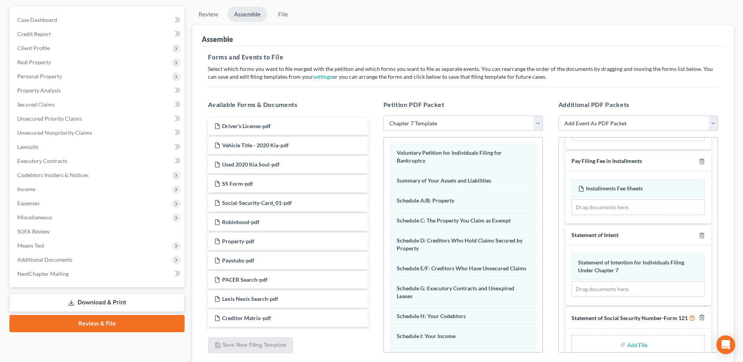
scroll to position [279, 0]
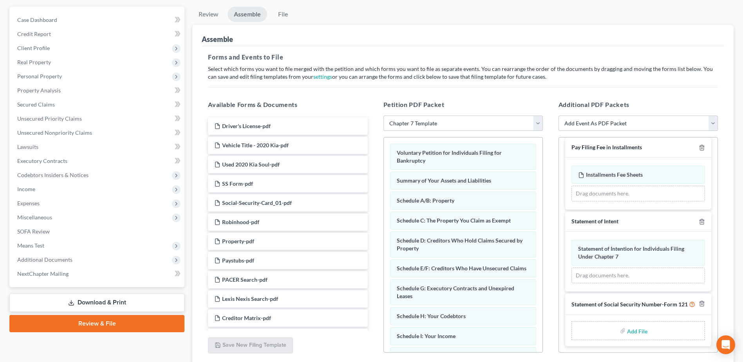
click at [631, 328] on input "file" at bounding box center [636, 330] width 19 height 14
type input "C:\fakepath\SS Form.pdf"
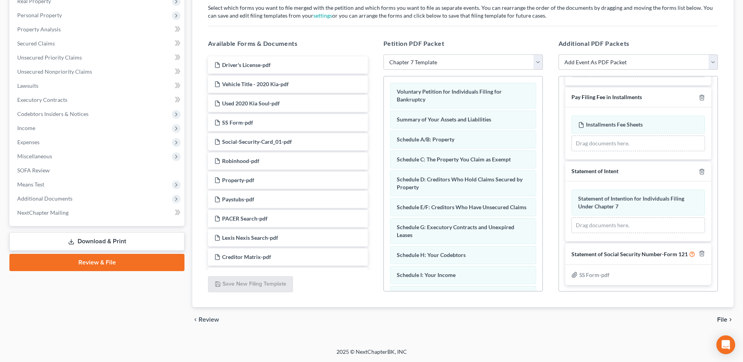
scroll to position [268, 0]
click at [727, 320] on icon "chevron_right" at bounding box center [730, 319] width 6 height 6
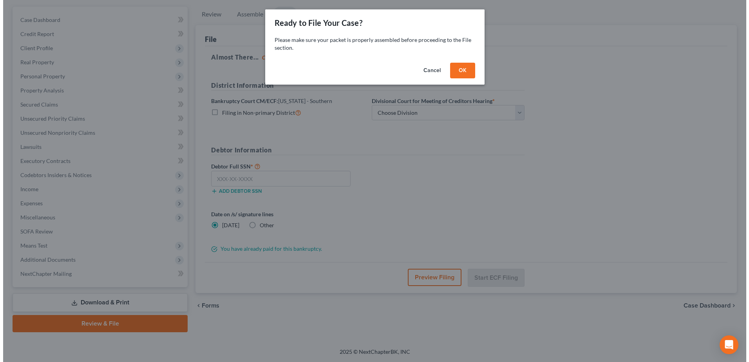
scroll to position [69, 0]
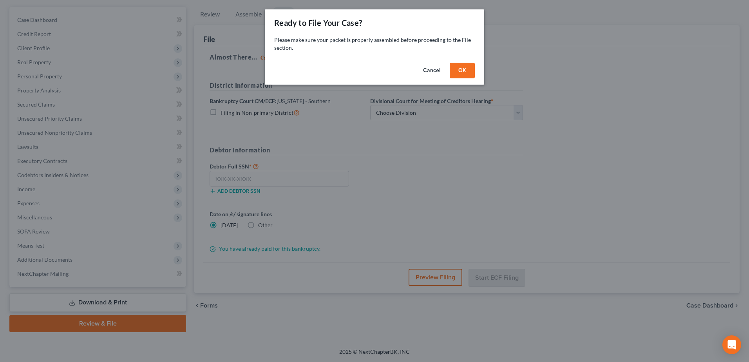
click at [466, 67] on button "OK" at bounding box center [462, 71] width 25 height 16
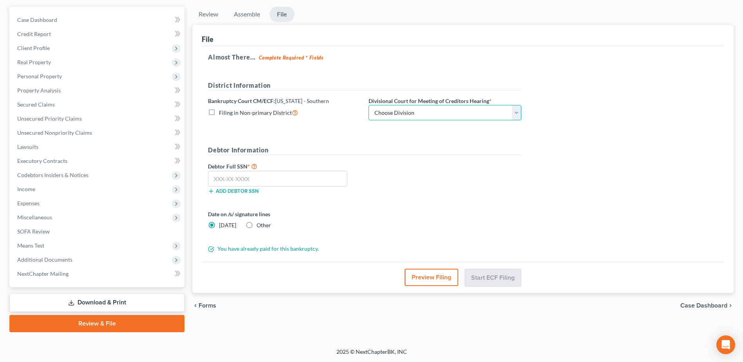
click at [391, 110] on select "Choose Division Cincinnati Columbus Dayton" at bounding box center [445, 113] width 153 height 16
select select "1"
click at [369, 105] on select "Choose Division Cincinnati Columbus Dayton" at bounding box center [445, 113] width 153 height 16
click at [311, 177] on input "text" at bounding box center [277, 179] width 139 height 16
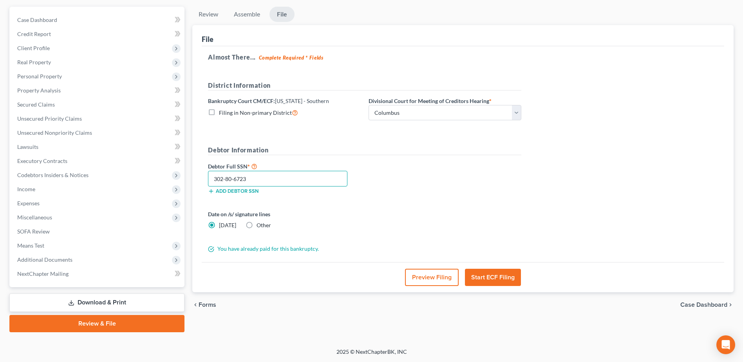
type input "302-80-6723"
click at [420, 274] on button "Preview Filing" at bounding box center [432, 277] width 54 height 17
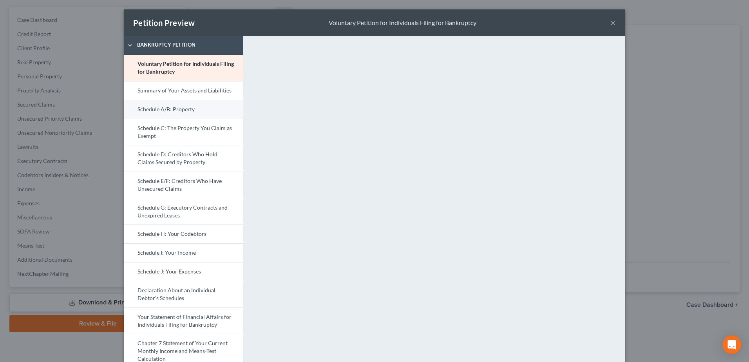
click at [168, 109] on link "Schedule A/B: Property" at bounding box center [183, 109] width 119 height 19
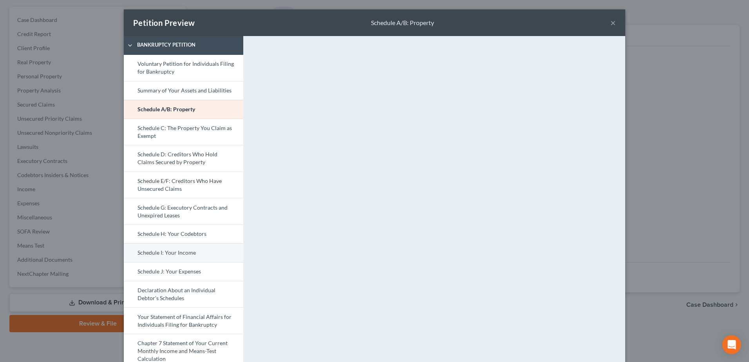
click at [169, 251] on link "Schedule I: Your Income" at bounding box center [183, 252] width 119 height 19
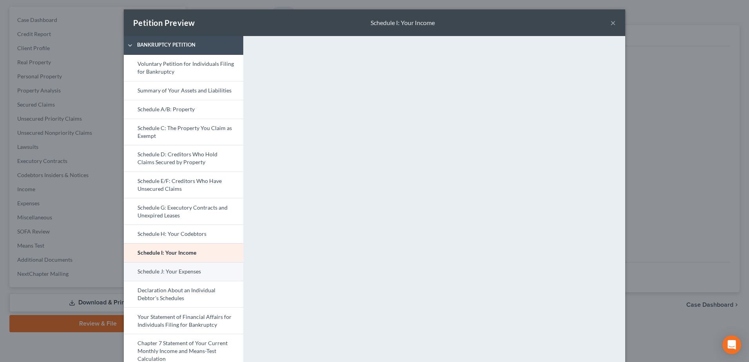
click at [192, 272] on link "Schedule J: Your Expenses" at bounding box center [183, 271] width 119 height 19
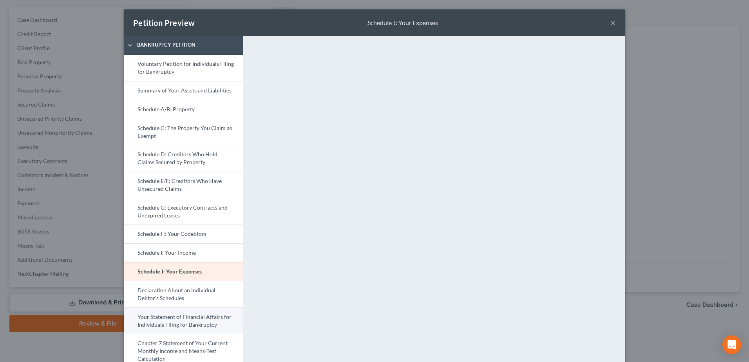
click at [183, 321] on link "Your Statement of Financial Affairs for Individuals Filing for Bankruptcy" at bounding box center [183, 320] width 119 height 27
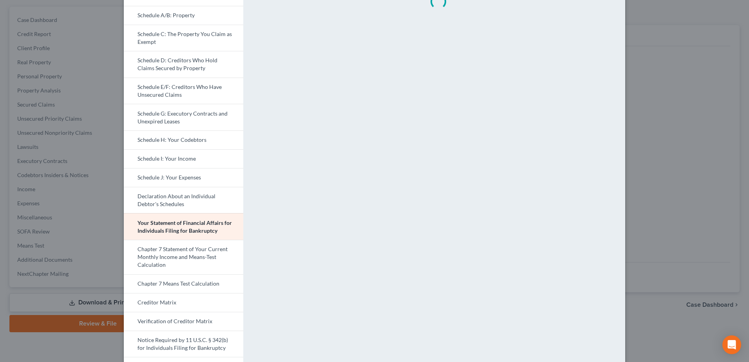
scroll to position [0, 0]
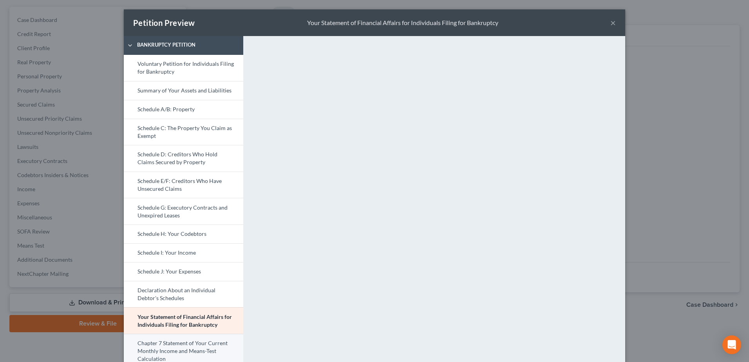
click at [201, 347] on link "Chapter 7 Statement of Your Current Monthly Income and Means-Test Calculation" at bounding box center [183, 351] width 119 height 34
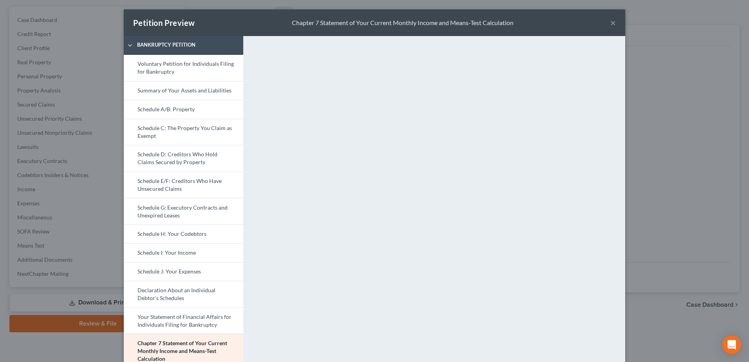
scroll to position [39, 0]
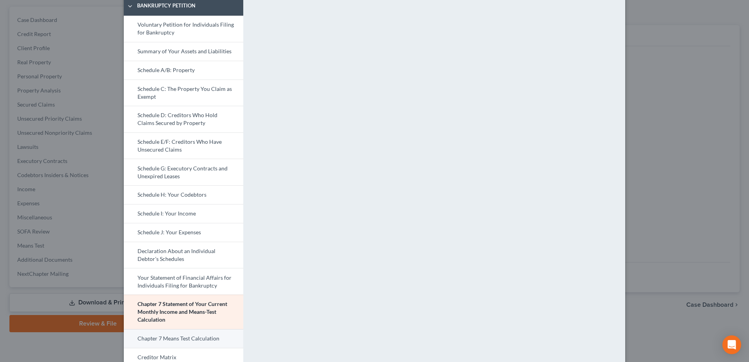
click at [201, 337] on link "Chapter 7 Means Test Calculation" at bounding box center [183, 338] width 119 height 19
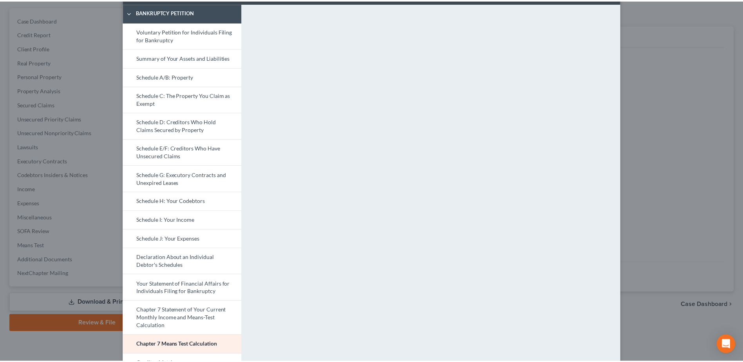
scroll to position [0, 0]
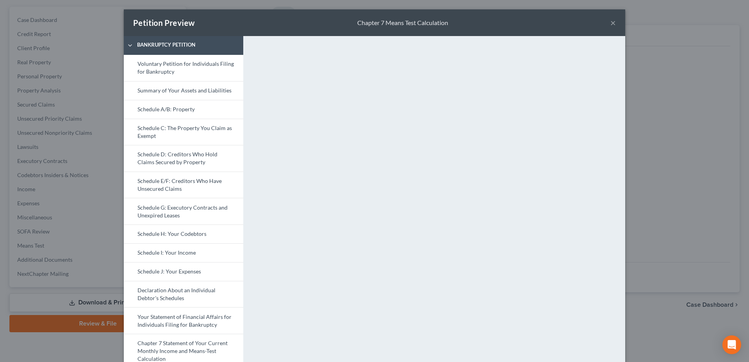
click at [611, 23] on button "×" at bounding box center [612, 22] width 5 height 9
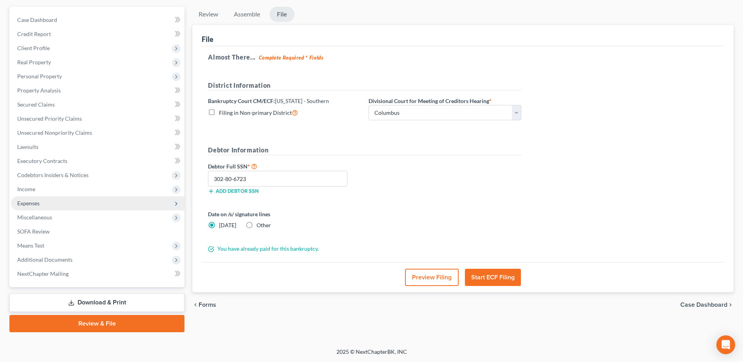
click at [33, 201] on span "Expenses" at bounding box center [28, 203] width 22 height 7
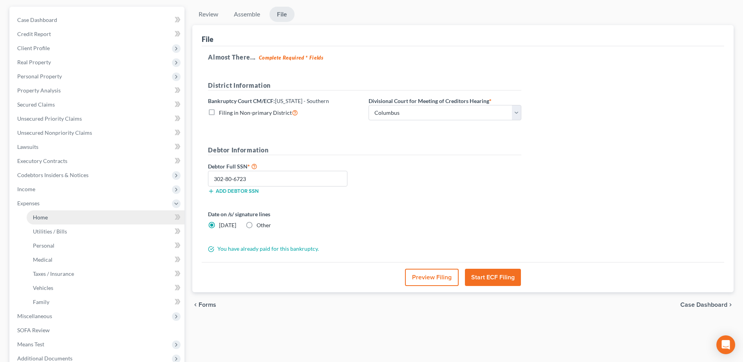
click at [41, 213] on link "Home" at bounding box center [106, 217] width 158 height 14
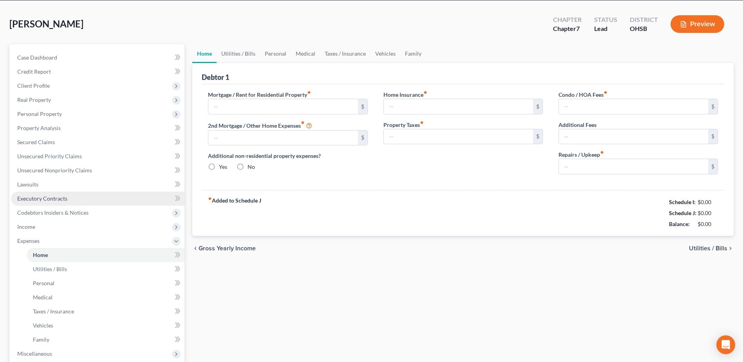
type input "1,325.00"
type input "0.00"
radio input "true"
type input "13.58"
type input "0.00"
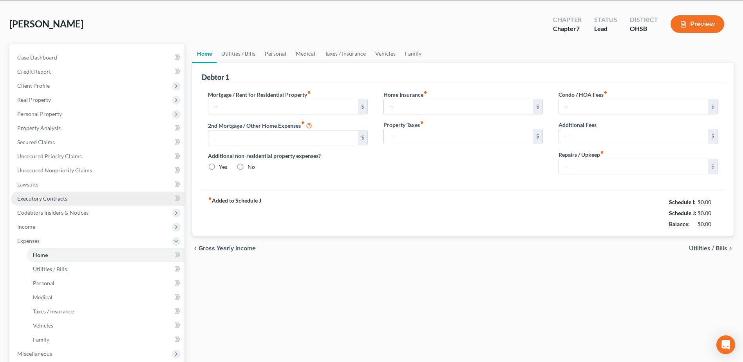
type input "0.00"
type input "100.00"
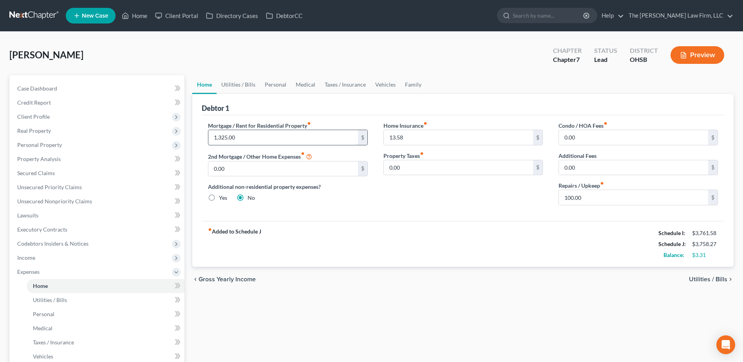
click at [272, 140] on input "1,325.00" at bounding box center [282, 137] width 149 height 15
type input "975.00"
click at [245, 83] on link "Utilities / Bills" at bounding box center [238, 84] width 43 height 19
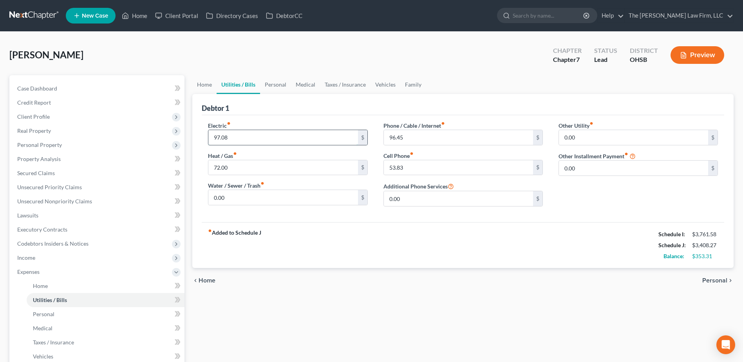
click at [247, 136] on input "97.08" at bounding box center [282, 137] width 149 height 15
type input "127.08"
click at [276, 166] on input "72.00" at bounding box center [282, 167] width 149 height 15
type input "122.00"
click at [381, 84] on link "Vehicles" at bounding box center [385, 84] width 30 height 19
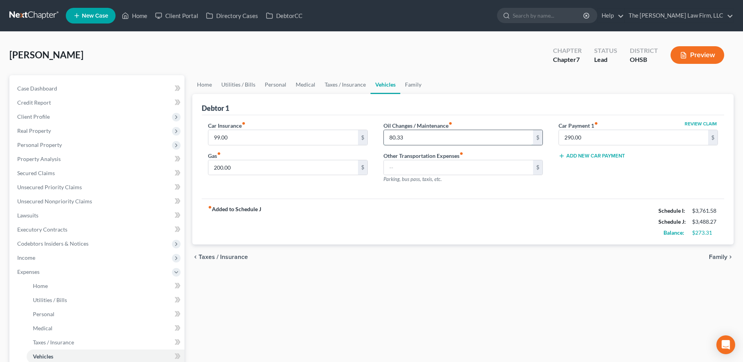
click at [437, 139] on input "80.33" at bounding box center [458, 137] width 149 height 15
type input "120.00"
click at [293, 84] on link "Medical" at bounding box center [305, 84] width 29 height 19
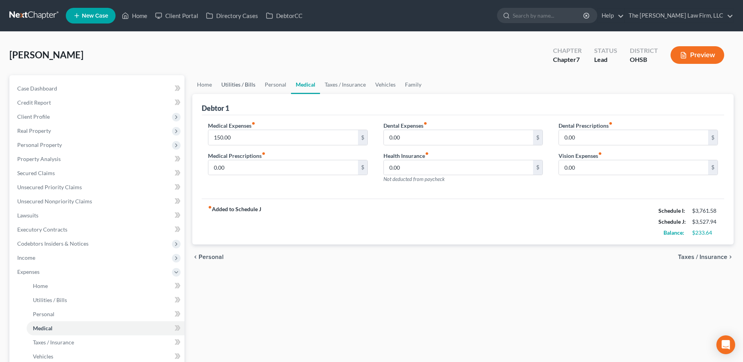
click at [240, 87] on link "Utilities / Bills" at bounding box center [238, 84] width 43 height 19
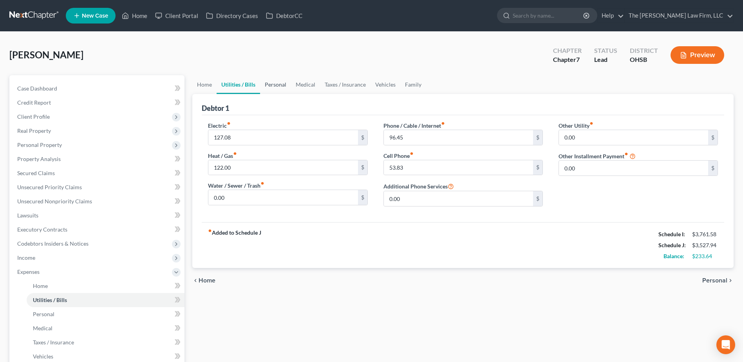
click at [260, 84] on link "Personal" at bounding box center [275, 84] width 31 height 19
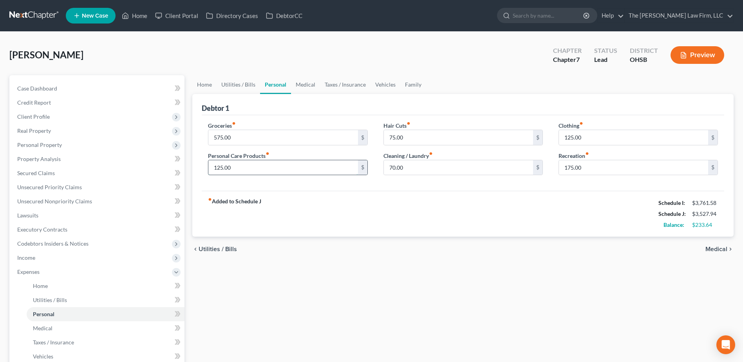
click at [244, 166] on input "125.00" at bounding box center [282, 167] width 149 height 15
type input "150.00"
click at [604, 171] on input "175.00" at bounding box center [633, 167] width 149 height 15
type input "200.00"
click at [603, 139] on input "125.00" at bounding box center [633, 137] width 149 height 15
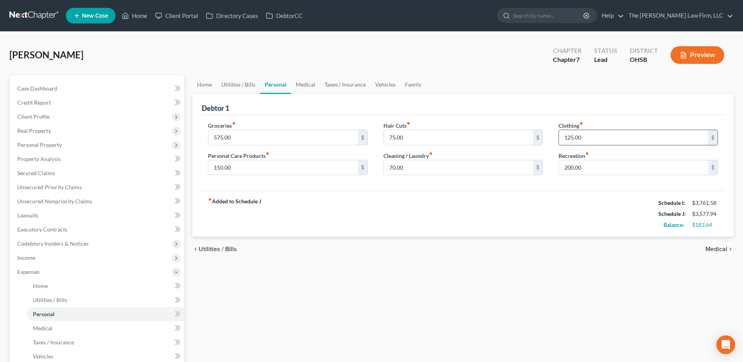
click at [603, 139] on input "125.00" at bounding box center [633, 137] width 149 height 15
type input "175.00"
click at [274, 137] on input "575.00" at bounding box center [282, 137] width 149 height 15
type input "640.00"
click at [439, 167] on input "70.00" at bounding box center [458, 167] width 149 height 15
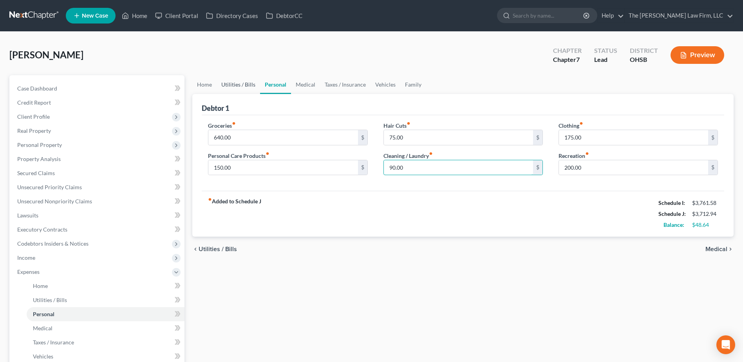
type input "90.00"
click at [226, 82] on link "Utilities / Bills" at bounding box center [238, 84] width 43 height 19
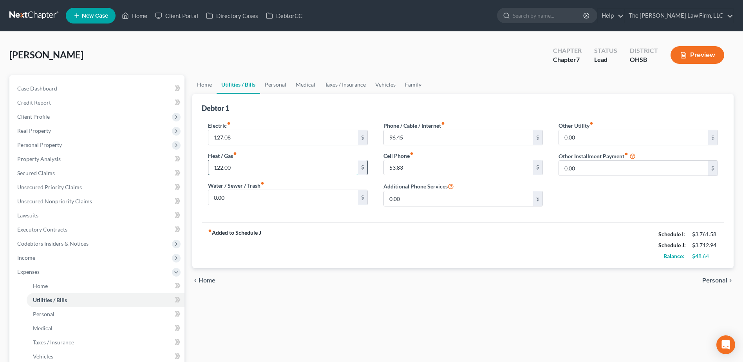
click at [241, 164] on input "122.00" at bounding box center [282, 167] width 149 height 15
type input "132.00"
click at [246, 139] on input "127.08" at bounding box center [282, 137] width 149 height 15
type input "137.08"
click at [438, 133] on input "96.45" at bounding box center [458, 137] width 149 height 15
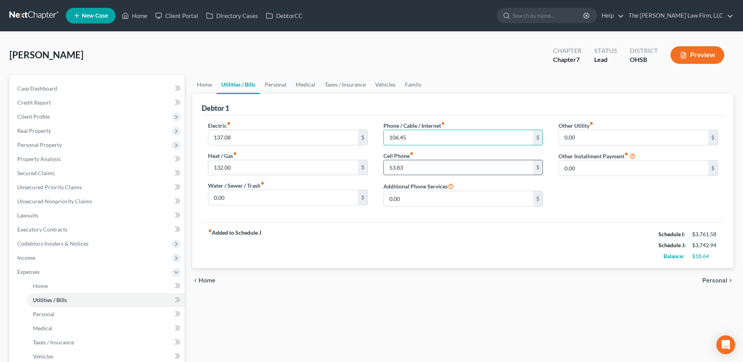
type input "106.45"
click at [415, 173] on input "53.83" at bounding box center [458, 167] width 149 height 15
type input "73.83"
click at [278, 84] on link "Personal" at bounding box center [275, 84] width 31 height 19
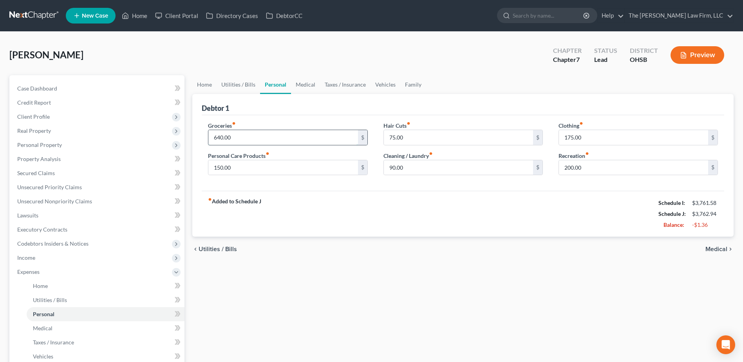
click at [249, 132] on input "640.00" at bounding box center [282, 137] width 149 height 15
type input "635.00"
click at [56, 84] on link "Case Dashboard" at bounding box center [97, 88] width 173 height 14
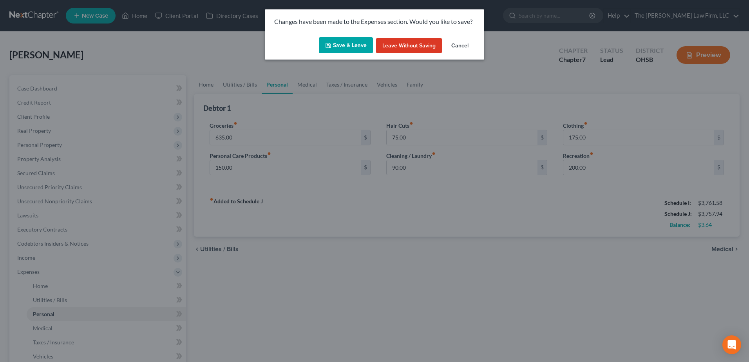
click at [330, 39] on button "Save & Leave" at bounding box center [346, 45] width 54 height 16
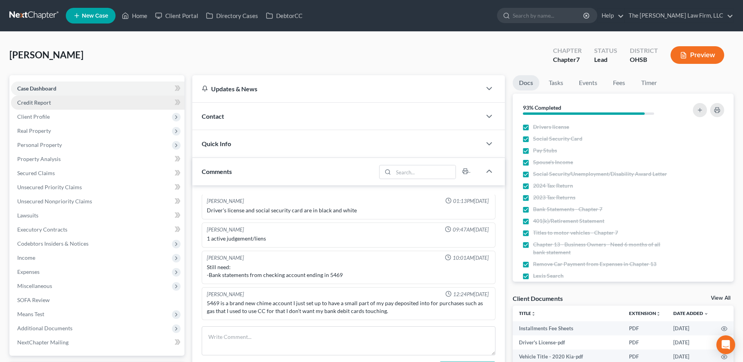
click at [35, 102] on span "Credit Report" at bounding box center [34, 102] width 34 height 7
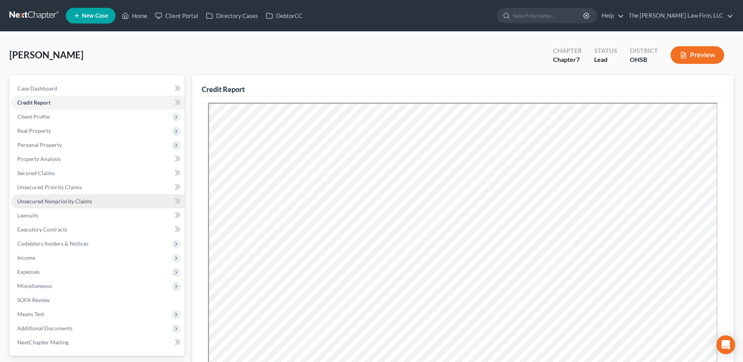
click at [81, 198] on span "Unsecured Nonpriority Claims" at bounding box center [54, 201] width 75 height 7
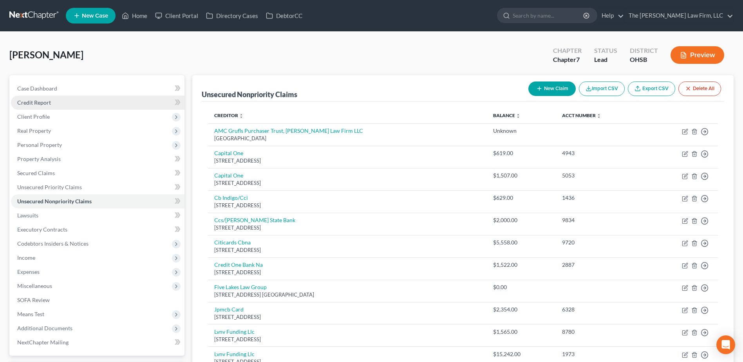
click at [44, 103] on span "Credit Report" at bounding box center [34, 102] width 34 height 7
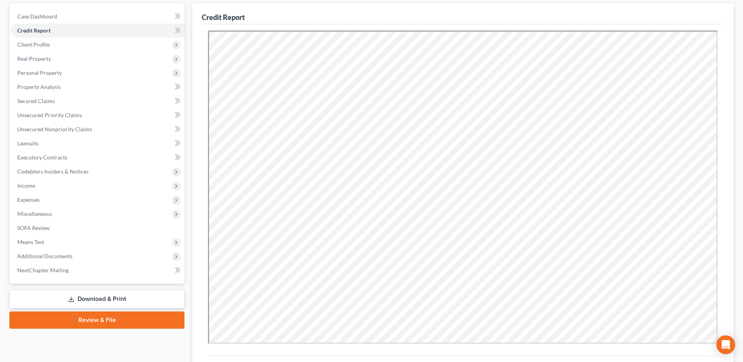
scroll to position [152, 0]
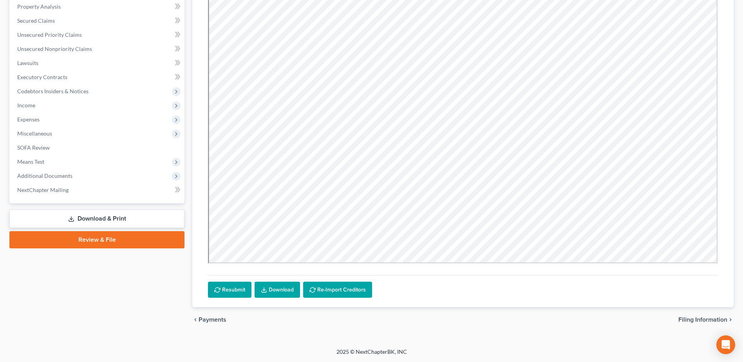
click at [99, 237] on link "Review & File" at bounding box center [96, 239] width 175 height 17
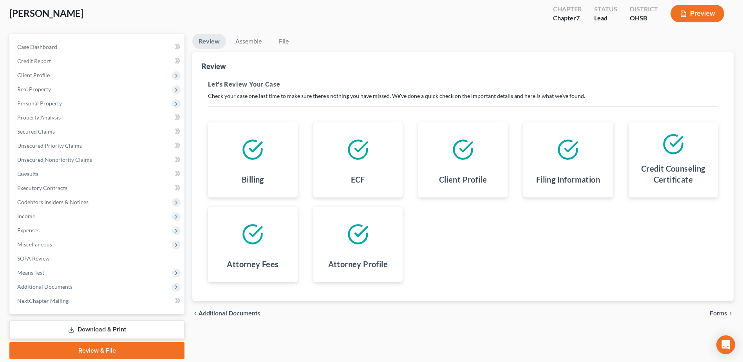
scroll to position [69, 0]
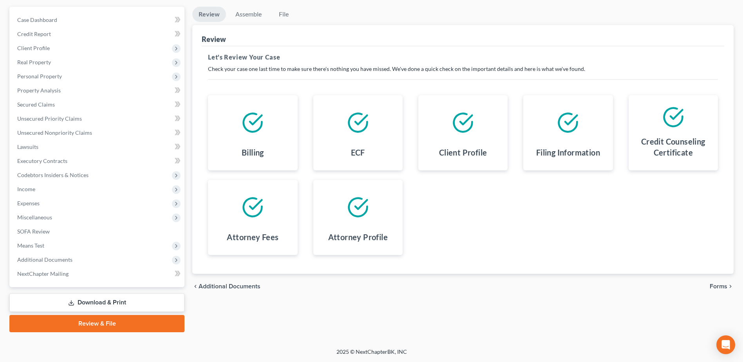
click at [714, 283] on span "Forms" at bounding box center [719, 286] width 18 height 6
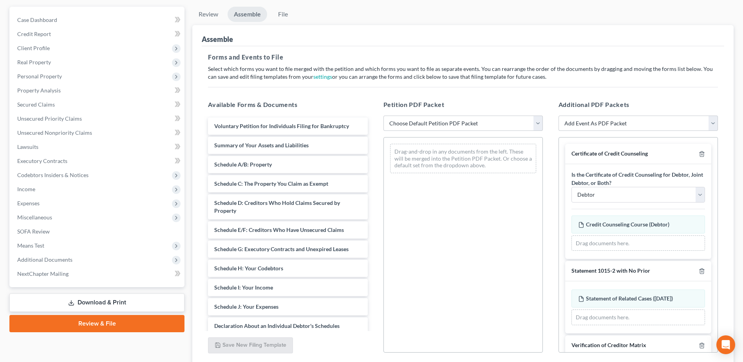
click at [491, 114] on div "Petition PDF Packet Choose Default Petition PDF Packet Emergency Filing (Volunt…" at bounding box center [463, 227] width 175 height 266
drag, startPoint x: 482, startPoint y: 120, endPoint x: 475, endPoint y: 121, distance: 7.8
click at [482, 120] on select "Choose Default Petition PDF Packet Emergency Filing (Voluntary Petition and Cre…" at bounding box center [462, 124] width 159 height 16
select select "1"
click at [383, 116] on select "Choose Default Petition PDF Packet Emergency Filing (Voluntary Petition and Cre…" at bounding box center [462, 124] width 159 height 16
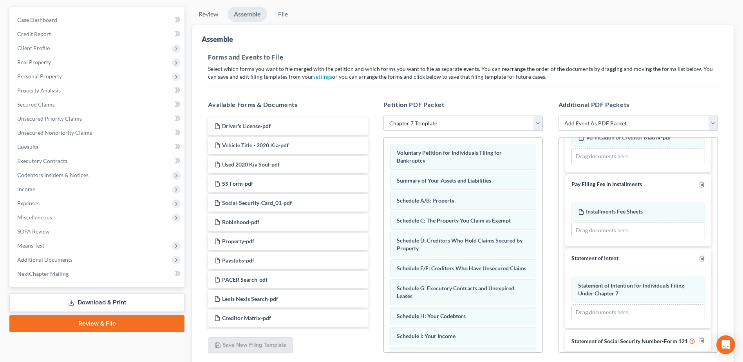
scroll to position [279, 0]
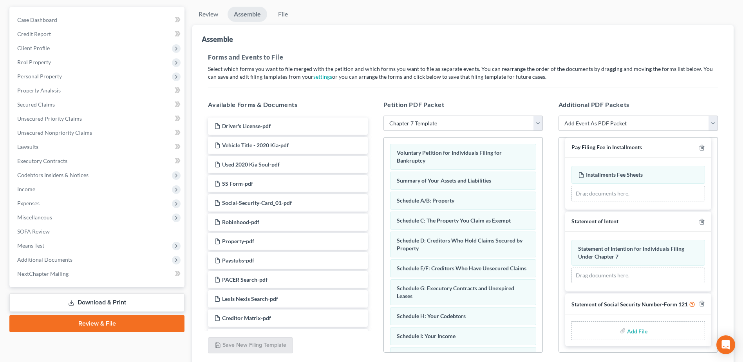
click at [633, 328] on input "file" at bounding box center [636, 330] width 19 height 14
type input "C:\fakepath\SS Form.pdf"
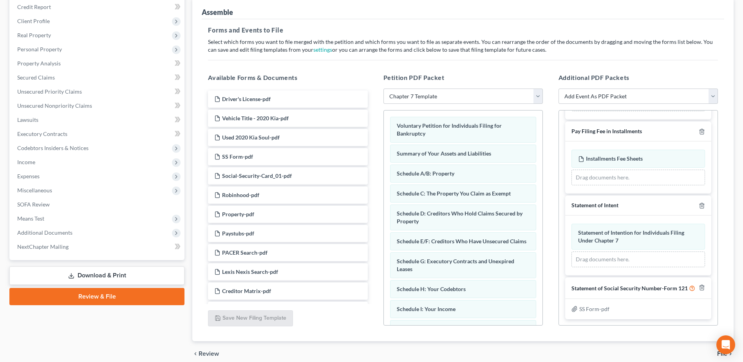
scroll to position [130, 0]
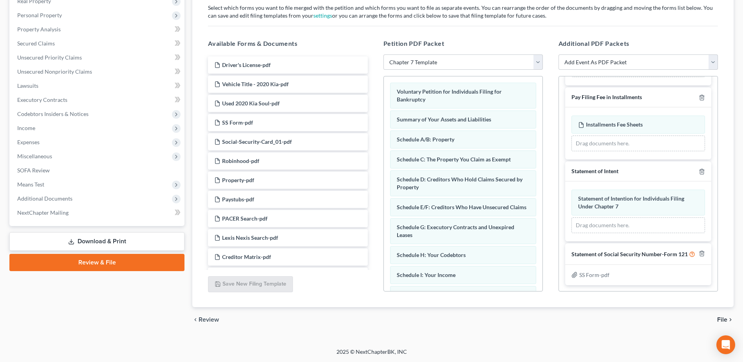
click at [723, 317] on span "File" at bounding box center [722, 319] width 10 height 6
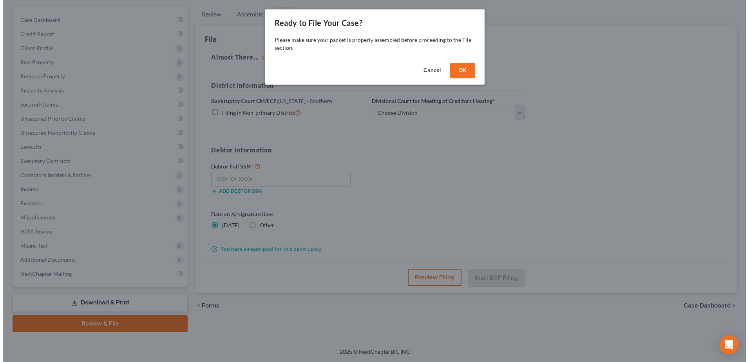
scroll to position [69, 0]
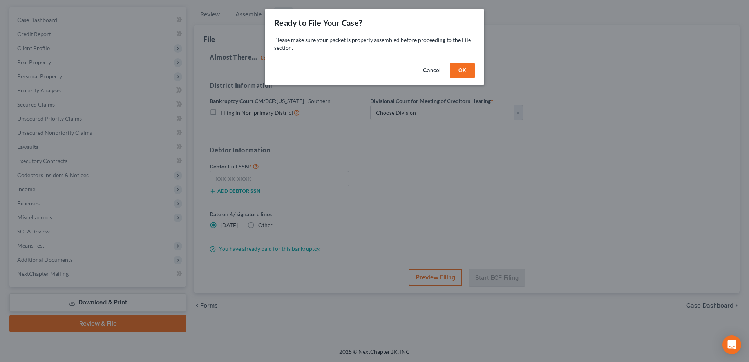
click at [465, 70] on button "OK" at bounding box center [462, 71] width 25 height 16
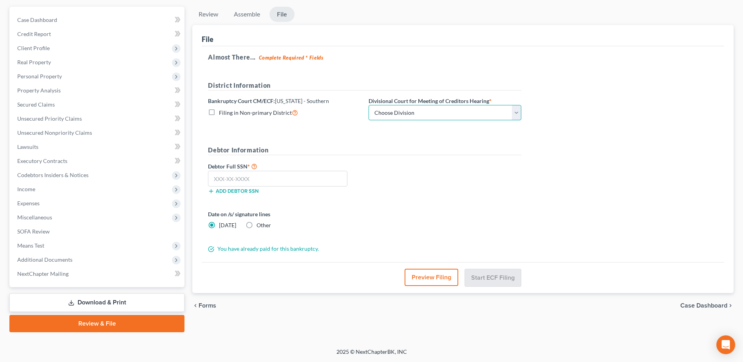
click at [389, 112] on select "Choose Division Cincinnati Columbus Dayton" at bounding box center [445, 113] width 153 height 16
select select "1"
click at [369, 105] on select "Choose Division Cincinnati Columbus Dayton" at bounding box center [445, 113] width 153 height 16
click at [283, 183] on input "text" at bounding box center [277, 179] width 139 height 16
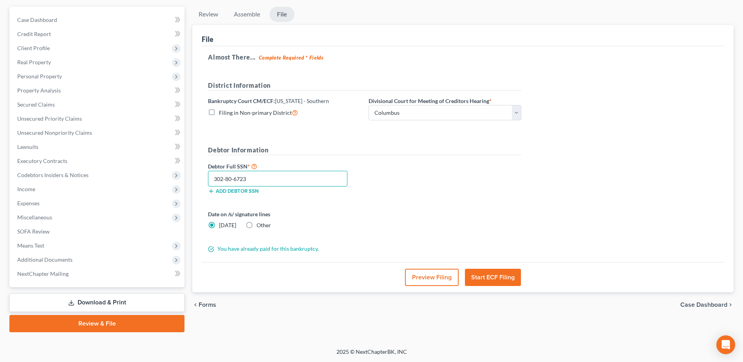
type input "302-80-6723"
click at [439, 277] on button "Preview Filing" at bounding box center [432, 277] width 54 height 17
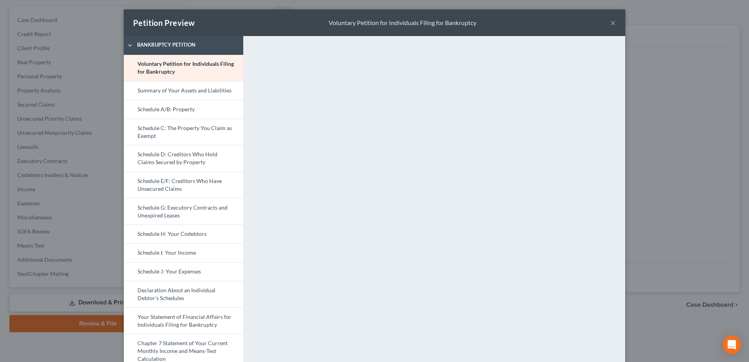
scroll to position [117, 0]
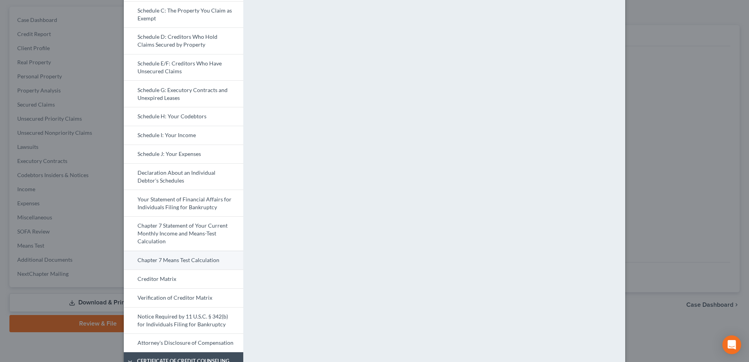
click at [183, 258] on link "Chapter 7 Means Test Calculation" at bounding box center [183, 260] width 119 height 19
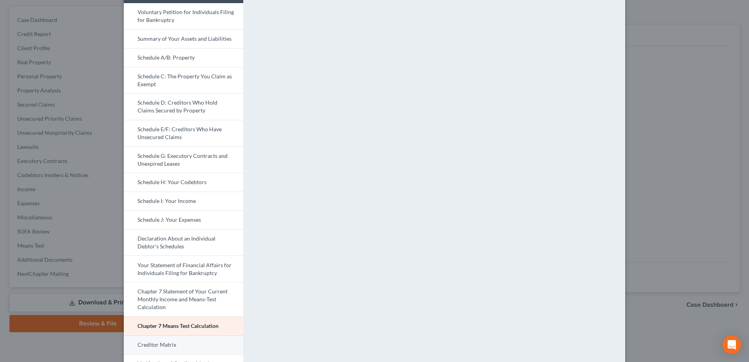
scroll to position [196, 0]
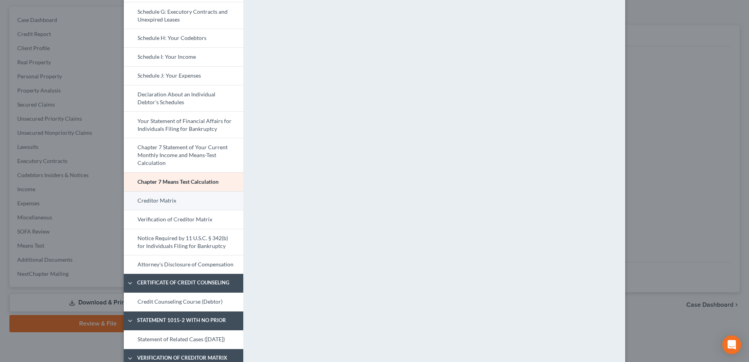
click at [161, 197] on link "Creditor Matrix" at bounding box center [183, 200] width 119 height 19
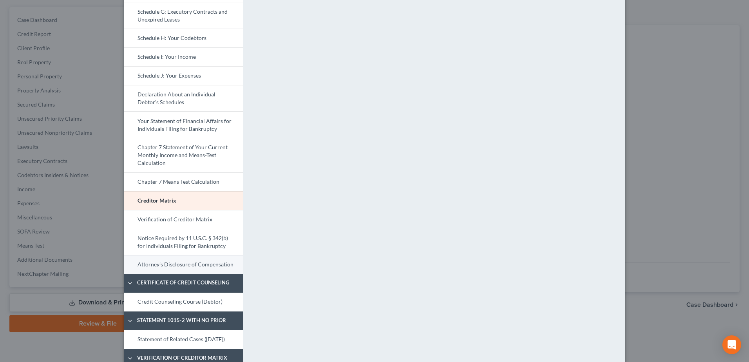
click at [159, 263] on link "Attorney's Disclosure of Compensation" at bounding box center [183, 264] width 119 height 19
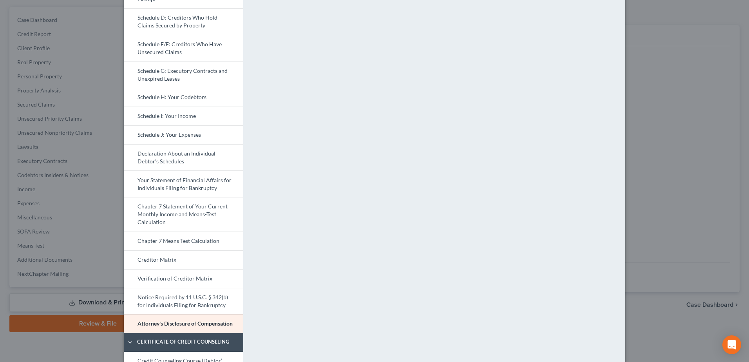
scroll to position [235, 0]
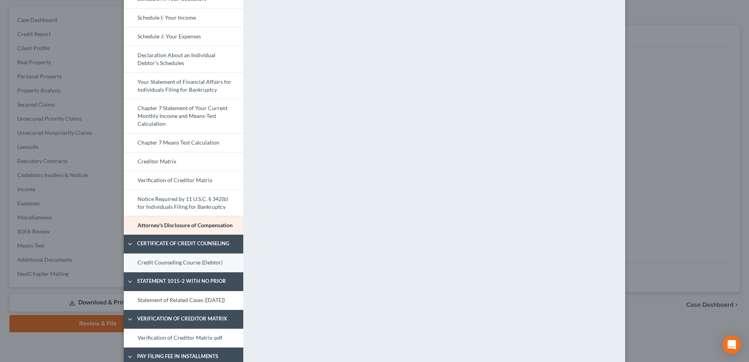
click at [177, 262] on link "Credit Counseling Course (Debtor)" at bounding box center [183, 262] width 119 height 19
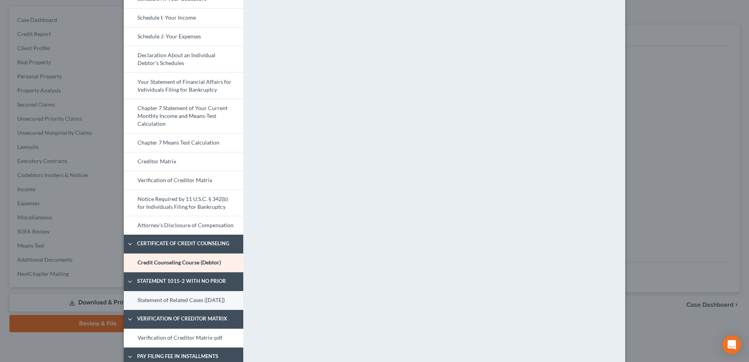
click at [159, 304] on link "Statement of Related Cases (08/15/2025)" at bounding box center [183, 300] width 119 height 19
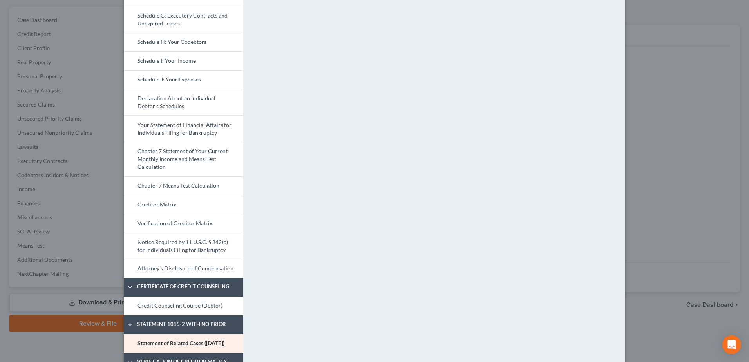
scroll to position [274, 0]
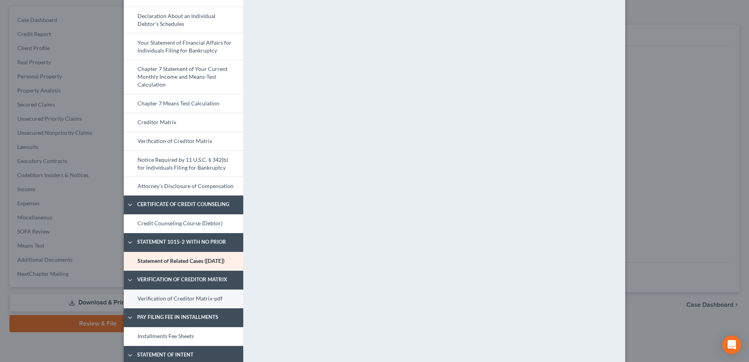
click at [185, 308] on link "Verification of Creditor Matrix-pdf" at bounding box center [183, 298] width 119 height 19
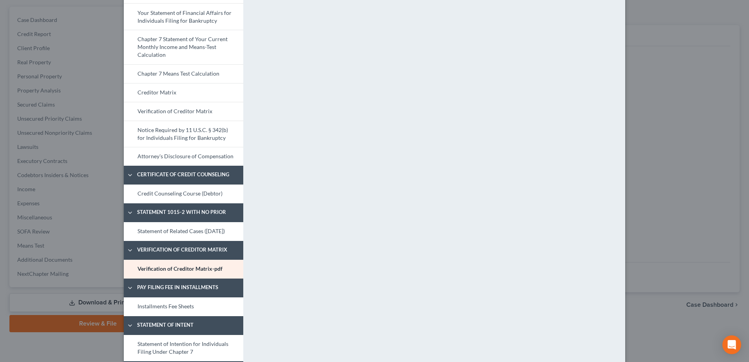
scroll to position [381, 0]
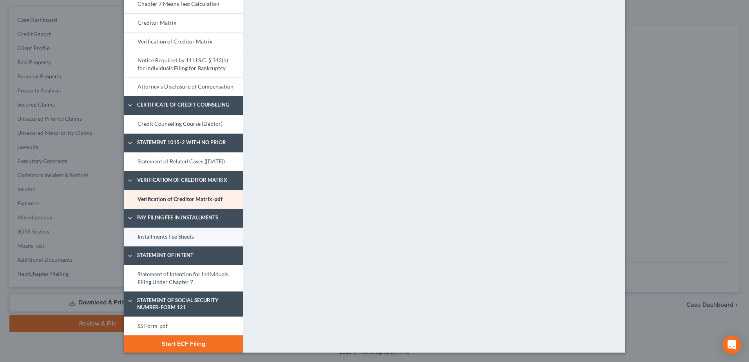
click at [164, 237] on link "Installments Fee Sheets" at bounding box center [183, 237] width 119 height 19
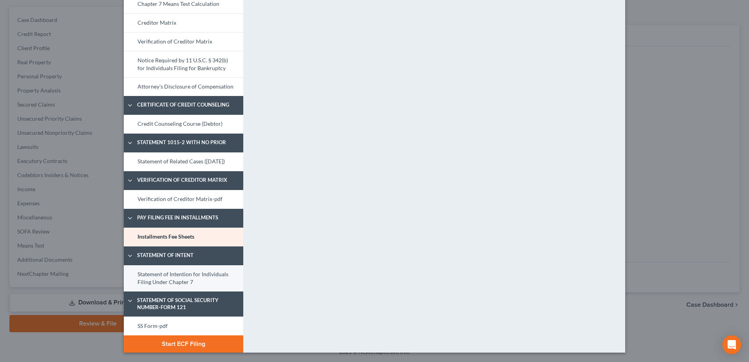
click at [169, 274] on link "Statement of Intention for Individuals Filing Under Chapter 7" at bounding box center [183, 278] width 119 height 26
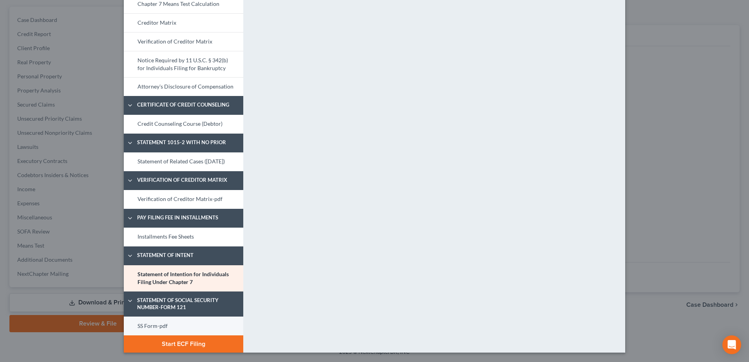
click at [144, 324] on link "SS Form-pdf" at bounding box center [183, 325] width 119 height 19
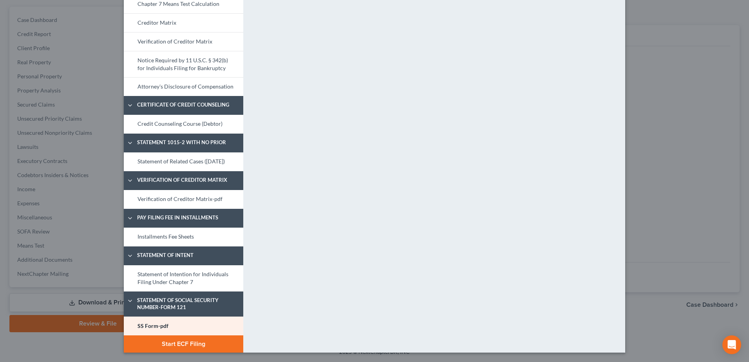
click at [198, 338] on button "Start ECF Filing" at bounding box center [183, 343] width 119 height 17
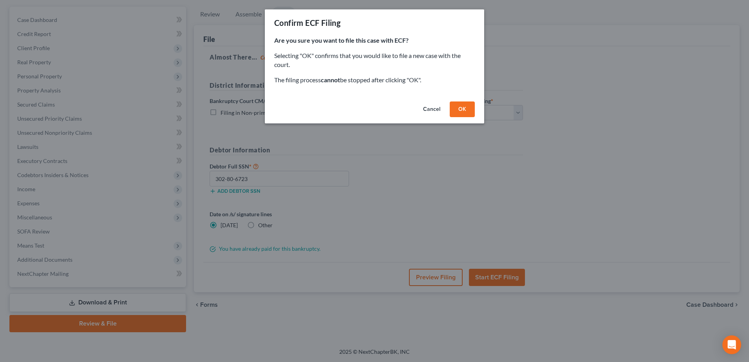
click at [459, 111] on button "OK" at bounding box center [462, 109] width 25 height 16
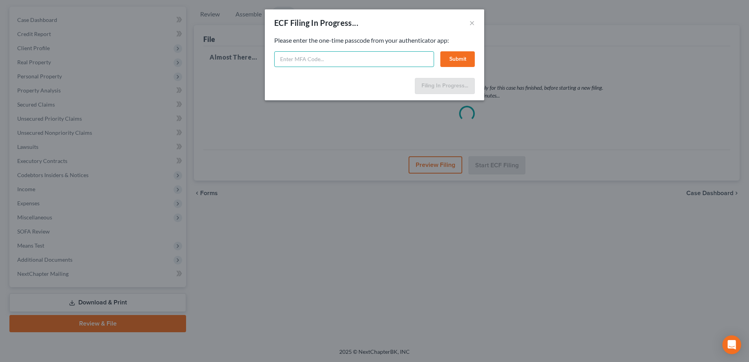
click at [287, 63] on input "text" at bounding box center [354, 59] width 160 height 16
type input "702742"
click at [455, 58] on button "Submit" at bounding box center [457, 59] width 34 height 16
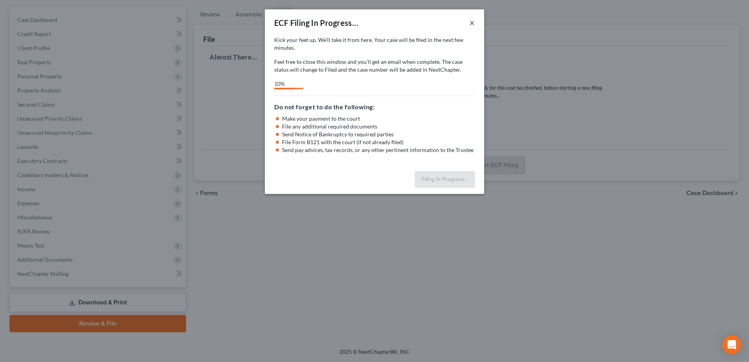
drag, startPoint x: 471, startPoint y: 22, endPoint x: 454, endPoint y: 20, distance: 17.4
click at [471, 22] on button "×" at bounding box center [471, 22] width 5 height 9
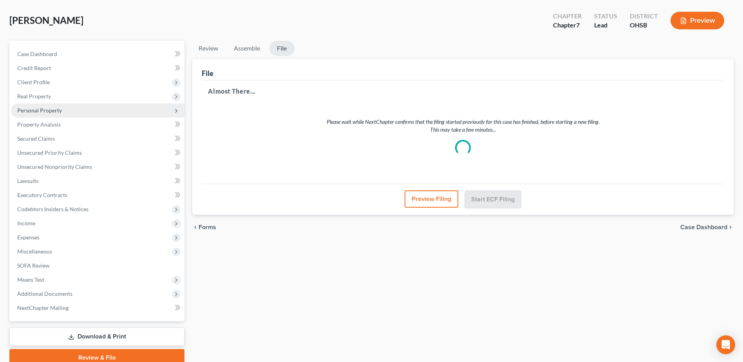
scroll to position [0, 0]
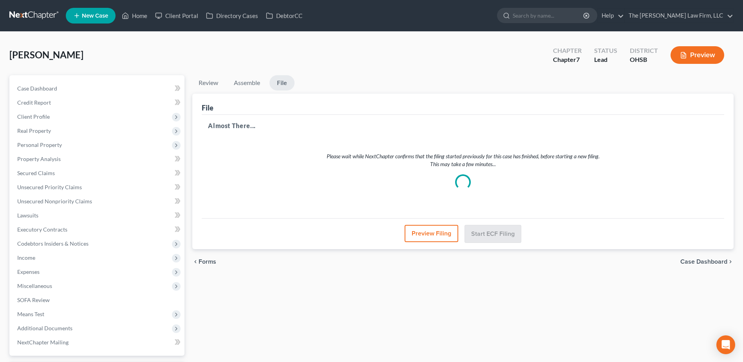
click at [22, 10] on link at bounding box center [34, 16] width 50 height 14
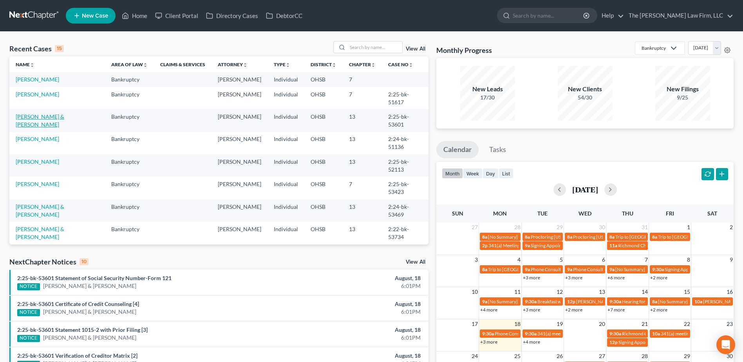
click at [51, 113] on link "[PERSON_NAME] & [PERSON_NAME]" at bounding box center [40, 120] width 49 height 14
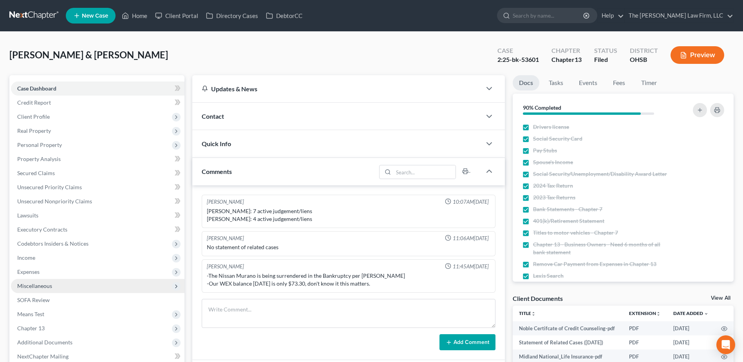
click at [38, 289] on span "Miscellaneous" at bounding box center [97, 286] width 173 height 14
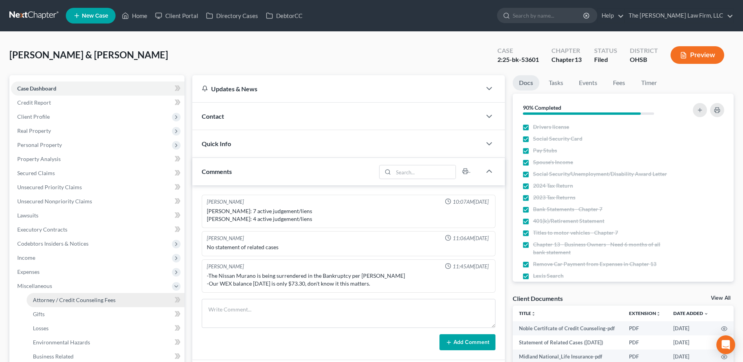
click at [45, 299] on span "Attorney / Credit Counseling Fees" at bounding box center [74, 299] width 83 height 7
select select "0"
select select "1"
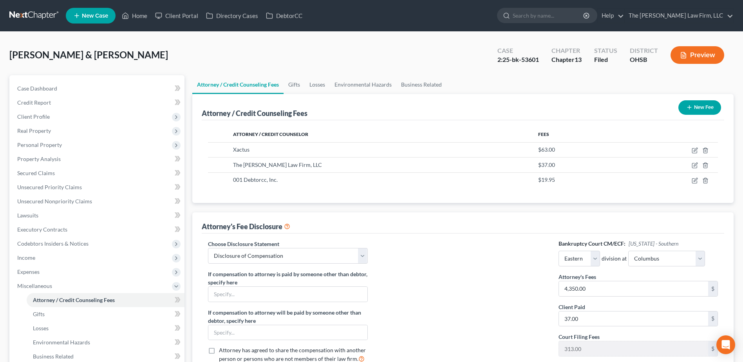
click at [26, 7] on nav "Home New Case Client Portal Directory Cases DebtorCC The Jones Law Firm, LLC mj…" at bounding box center [371, 15] width 743 height 31
click at [24, 15] on link at bounding box center [34, 16] width 50 height 14
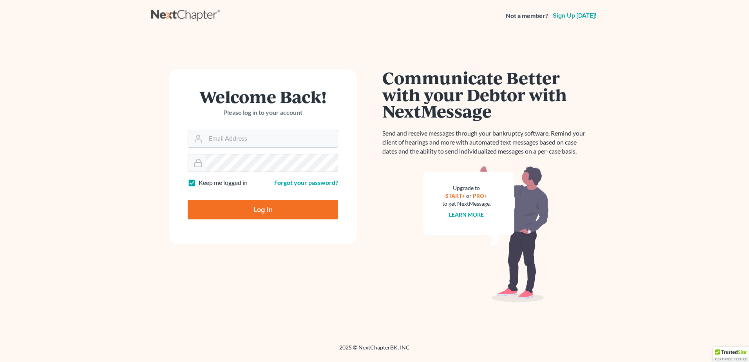
type input "[EMAIL_ADDRESS][DOMAIN_NAME]"
click at [237, 213] on input "Log In" at bounding box center [263, 210] width 150 height 20
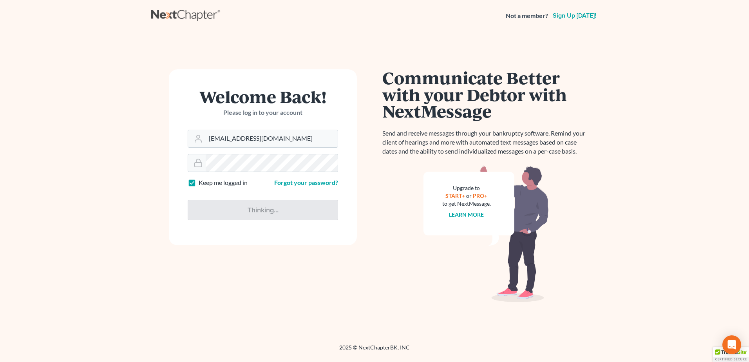
type input "Thinking..."
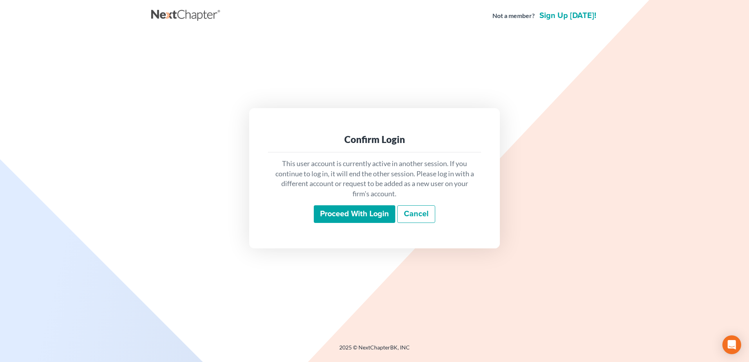
click at [334, 212] on input "Proceed with login" at bounding box center [354, 214] width 81 height 18
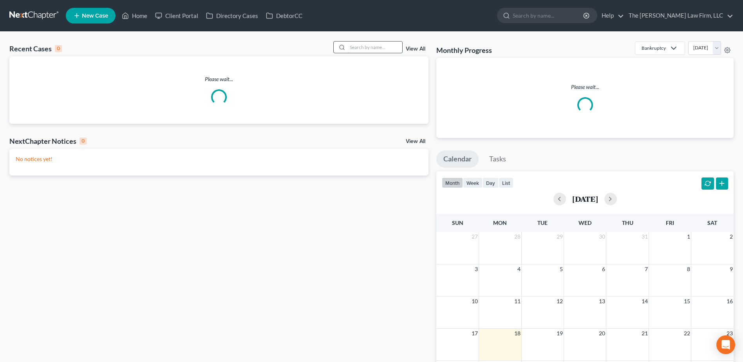
click at [363, 48] on input "search" at bounding box center [374, 47] width 55 height 11
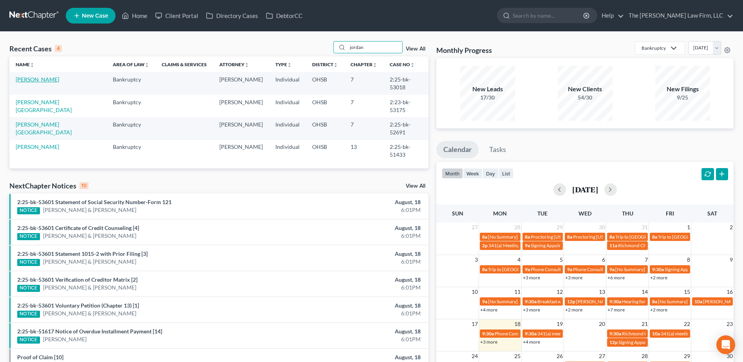
type input "jordan"
click at [38, 80] on link "[PERSON_NAME]" at bounding box center [37, 79] width 43 height 7
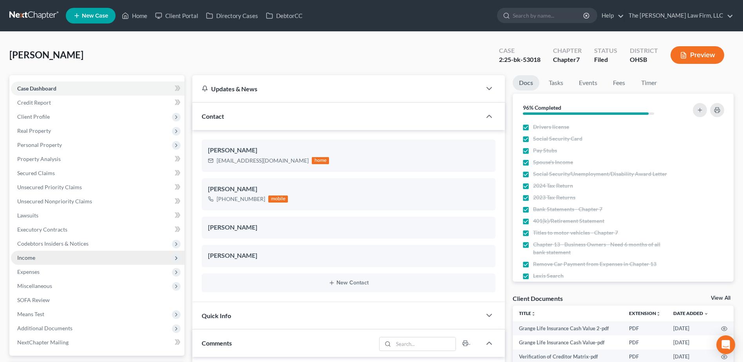
click at [42, 258] on span "Income" at bounding box center [97, 258] width 173 height 14
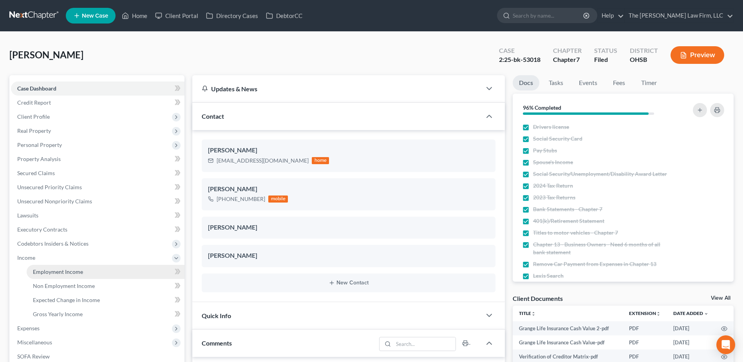
click at [46, 269] on span "Employment Income" at bounding box center [58, 271] width 50 height 7
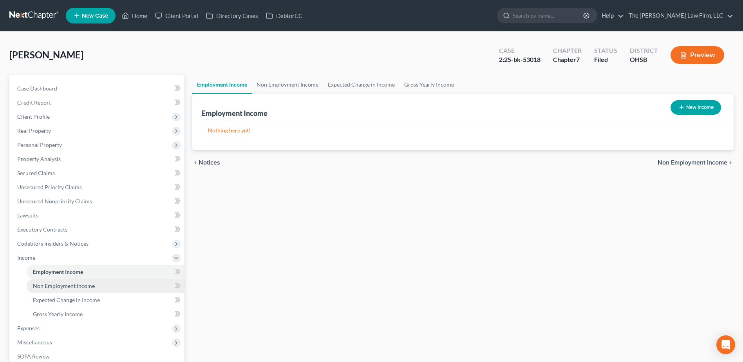
click at [54, 287] on span "Non Employment Income" at bounding box center [64, 285] width 62 height 7
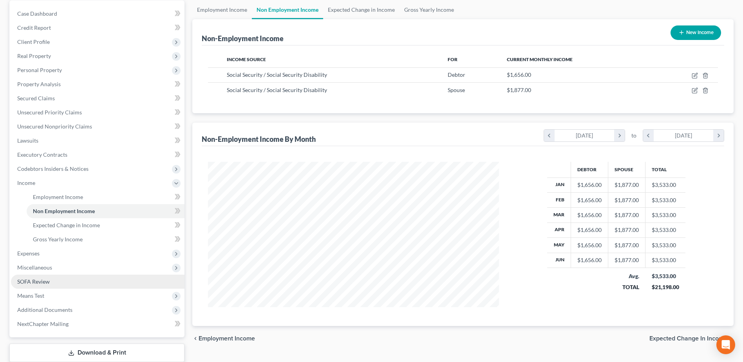
scroll to position [117, 0]
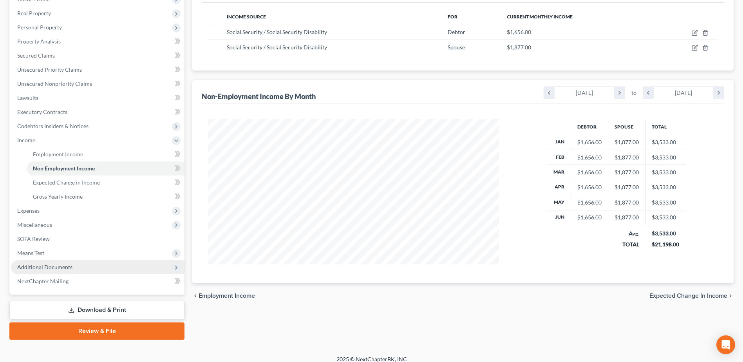
click at [58, 263] on span "Additional Documents" at bounding box center [97, 267] width 173 height 14
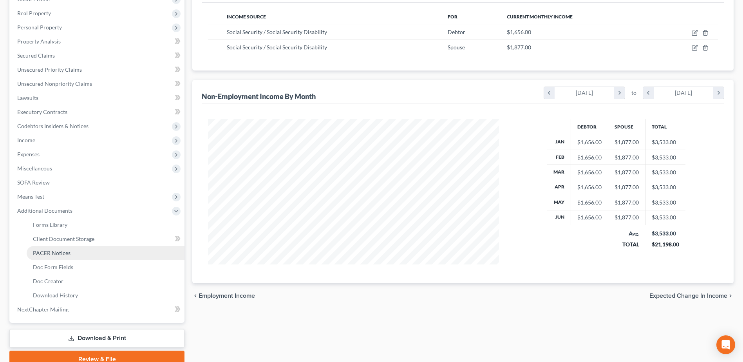
click at [59, 250] on span "PACER Notices" at bounding box center [52, 252] width 38 height 7
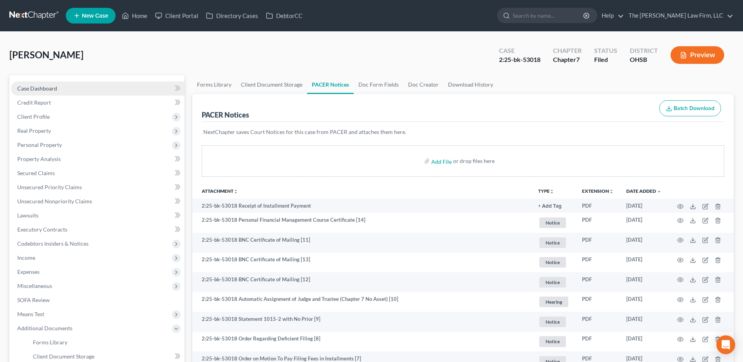
click at [71, 87] on link "Case Dashboard" at bounding box center [97, 88] width 173 height 14
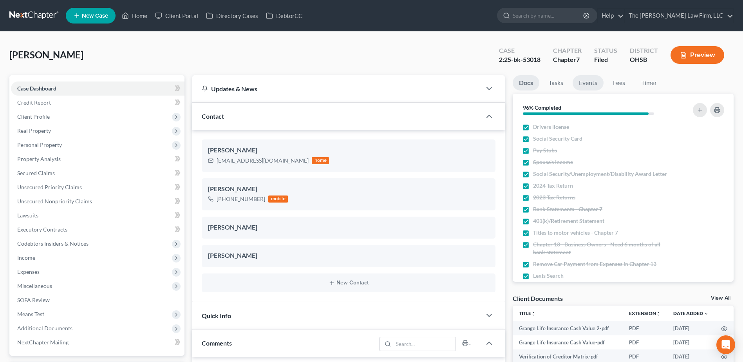
drag, startPoint x: 589, startPoint y: 84, endPoint x: 583, endPoint y: 99, distance: 16.0
click at [589, 84] on link "Events" at bounding box center [588, 82] width 31 height 15
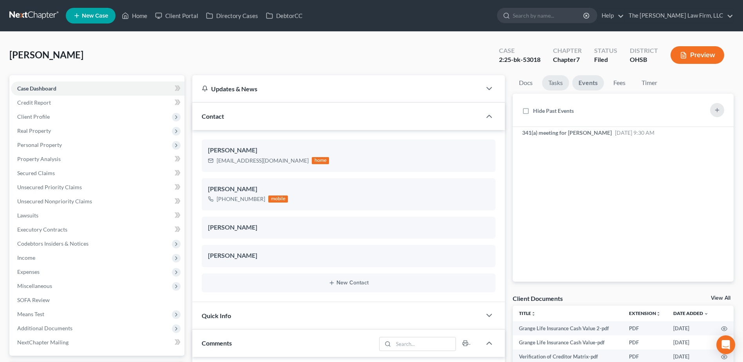
click at [557, 79] on link "Tasks" at bounding box center [555, 82] width 27 height 15
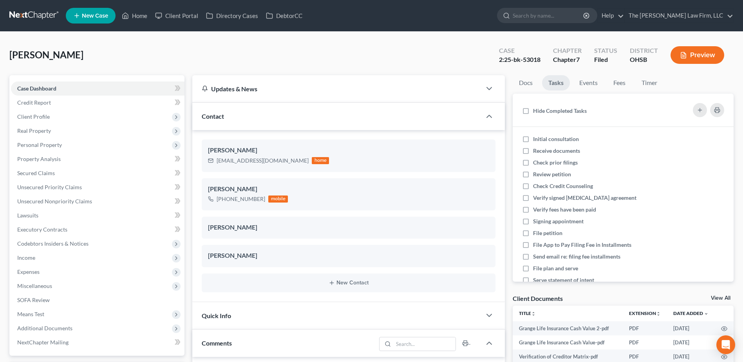
click at [42, 16] on link at bounding box center [34, 16] width 50 height 14
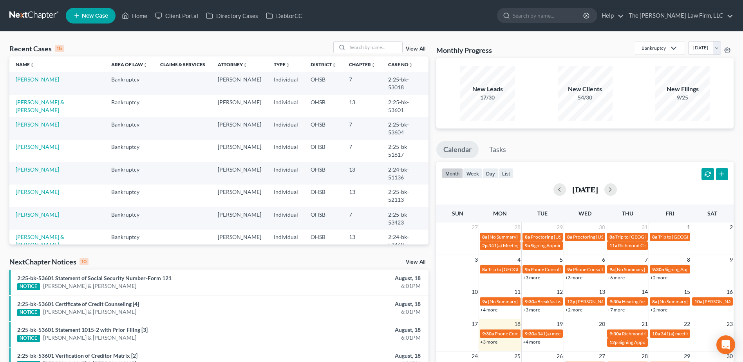
click at [43, 80] on link "[PERSON_NAME]" at bounding box center [37, 79] width 43 height 7
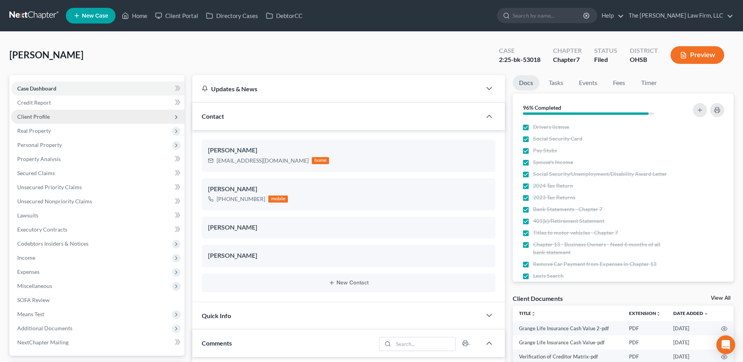
click at [59, 113] on span "Client Profile" at bounding box center [97, 117] width 173 height 14
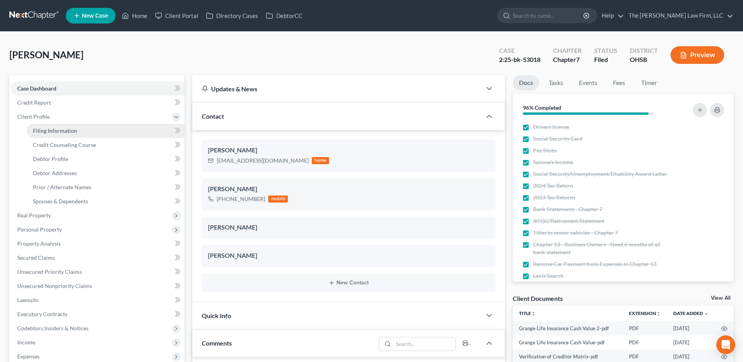
click at [65, 125] on link "Filing Information" at bounding box center [106, 131] width 158 height 14
select select "1"
select select "0"
select select "36"
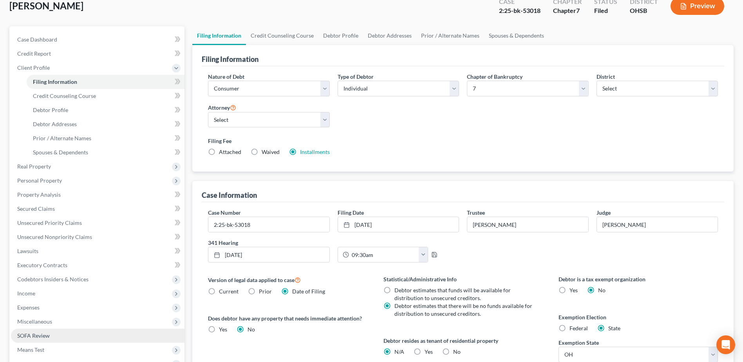
scroll to position [117, 0]
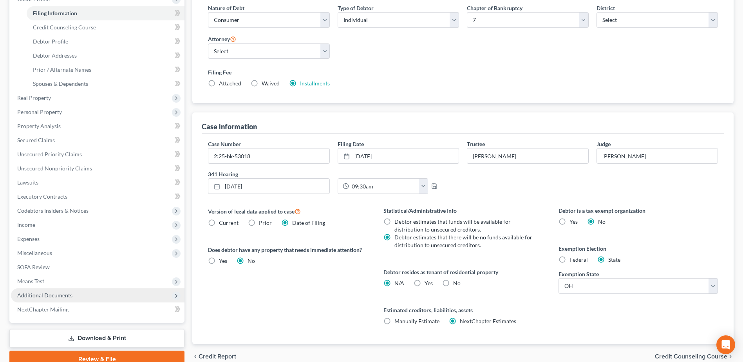
click at [47, 296] on span "Additional Documents" at bounding box center [44, 295] width 55 height 7
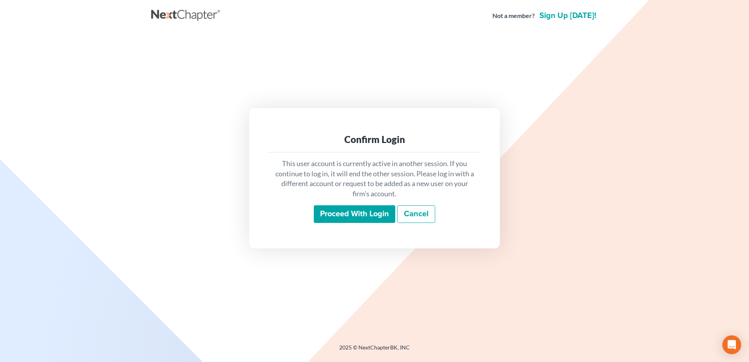
click at [349, 217] on input "Proceed with login" at bounding box center [354, 214] width 81 height 18
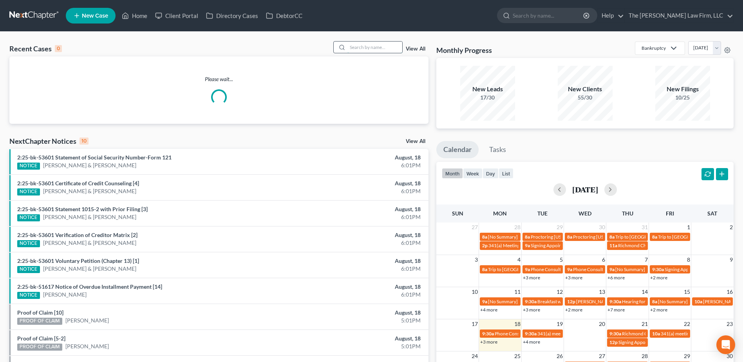
click at [367, 44] on input "search" at bounding box center [374, 47] width 55 height 11
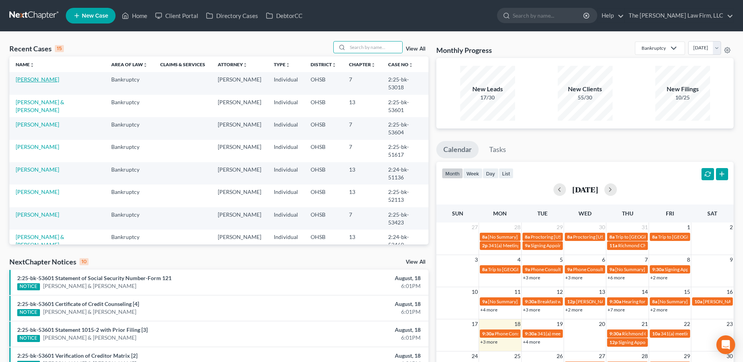
click at [49, 78] on link "[PERSON_NAME]" at bounding box center [37, 79] width 43 height 7
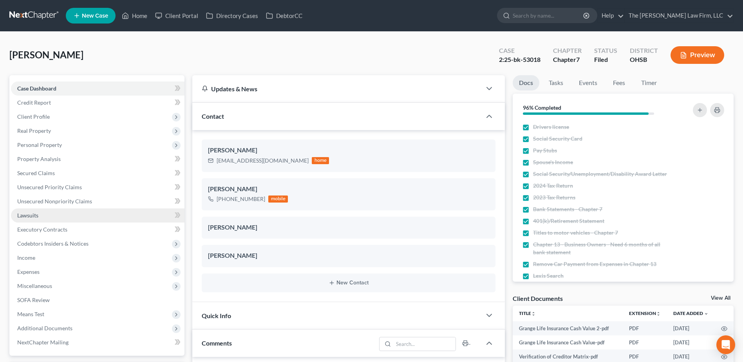
click at [31, 218] on span "Lawsuits" at bounding box center [27, 215] width 21 height 7
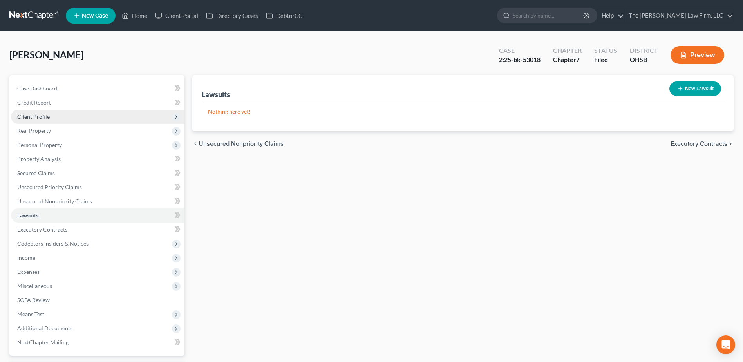
click at [43, 114] on span "Client Profile" at bounding box center [33, 116] width 33 height 7
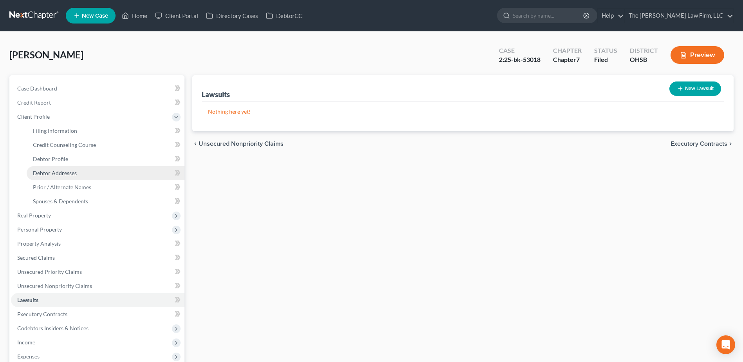
click at [61, 173] on span "Debtor Addresses" at bounding box center [55, 173] width 44 height 7
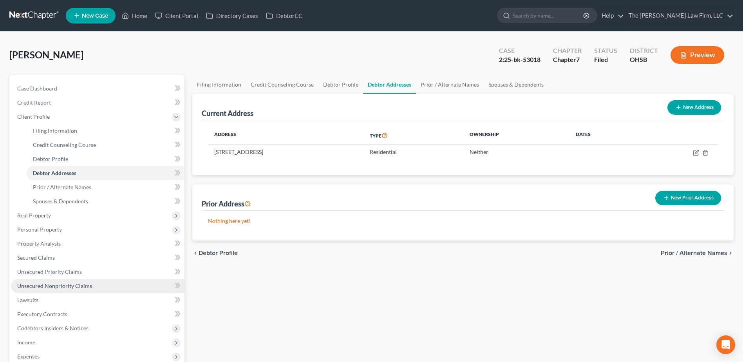
click at [70, 285] on span "Unsecured Nonpriority Claims" at bounding box center [54, 285] width 75 height 7
